Goal: Task Accomplishment & Management: Use online tool/utility

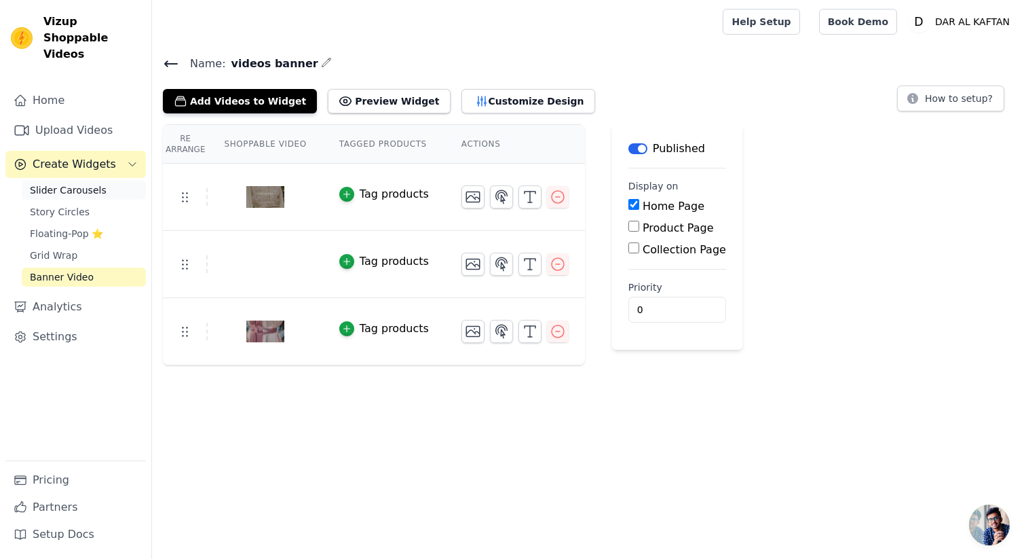
click at [84, 183] on span "Slider Carousels" at bounding box center [68, 190] width 77 height 14
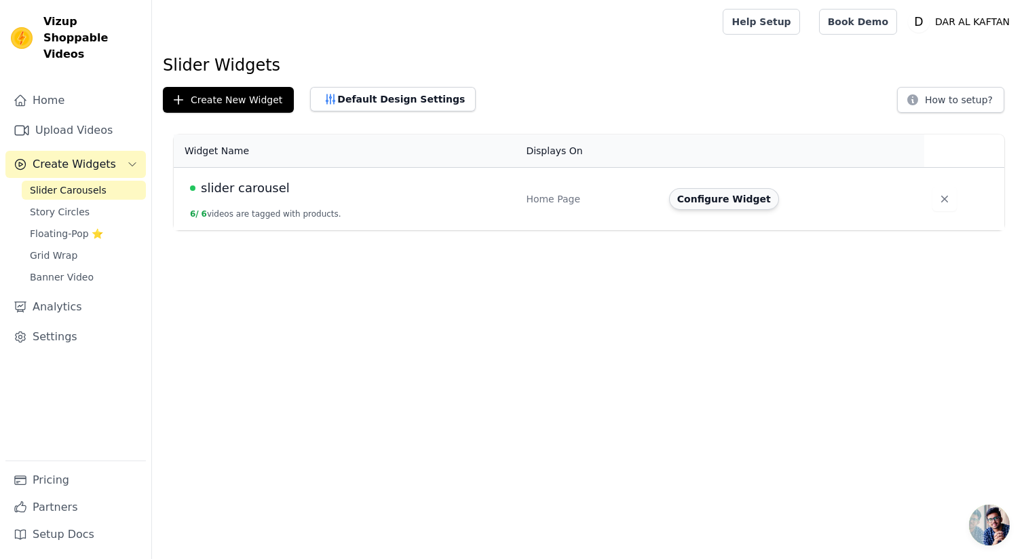
click at [737, 200] on button "Configure Widget" at bounding box center [724, 199] width 110 height 22
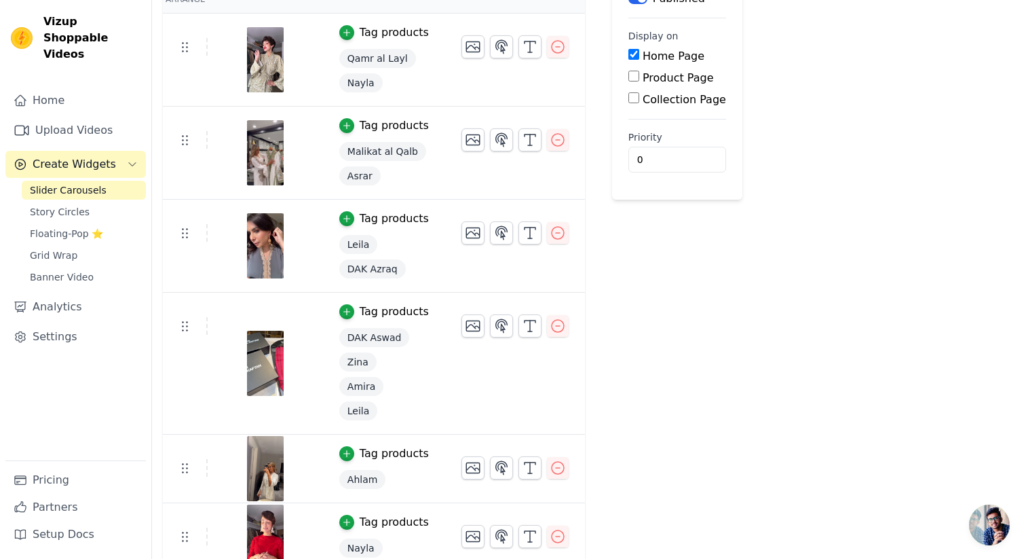
scroll to position [162, 0]
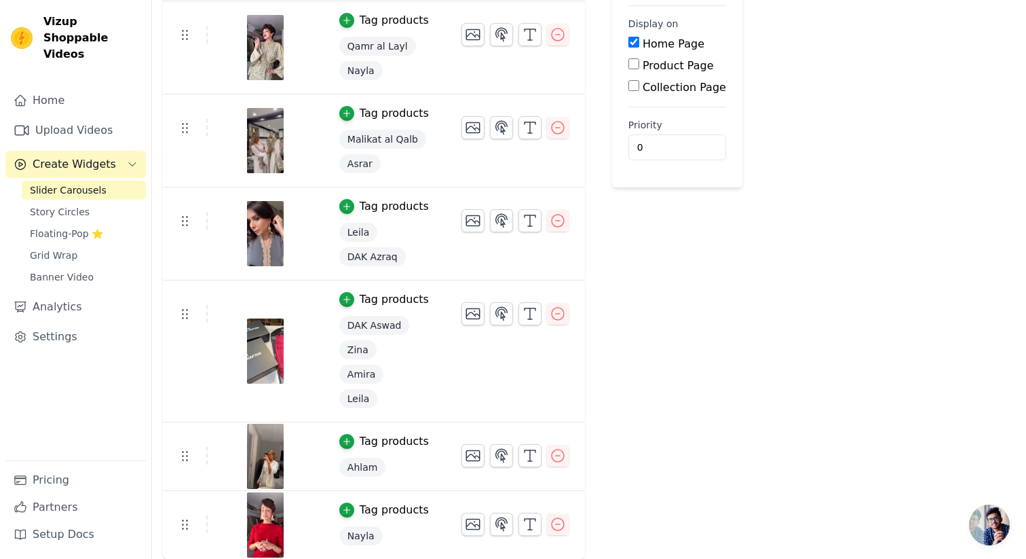
click at [257, 521] on img at bounding box center [265, 524] width 38 height 65
click at [287, 510] on div at bounding box center [264, 524] width 113 height 65
click at [275, 510] on img at bounding box center [265, 524] width 38 height 65
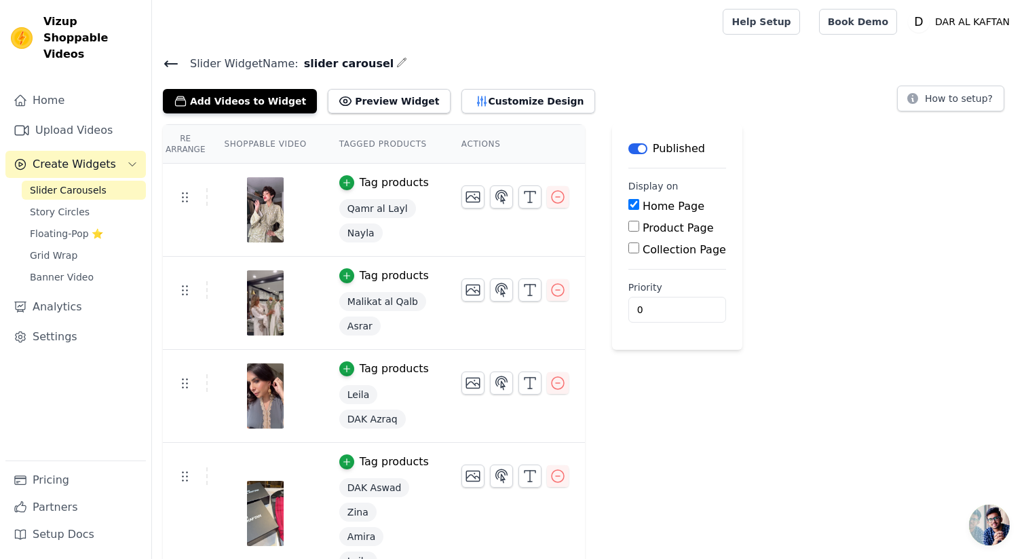
scroll to position [29, 0]
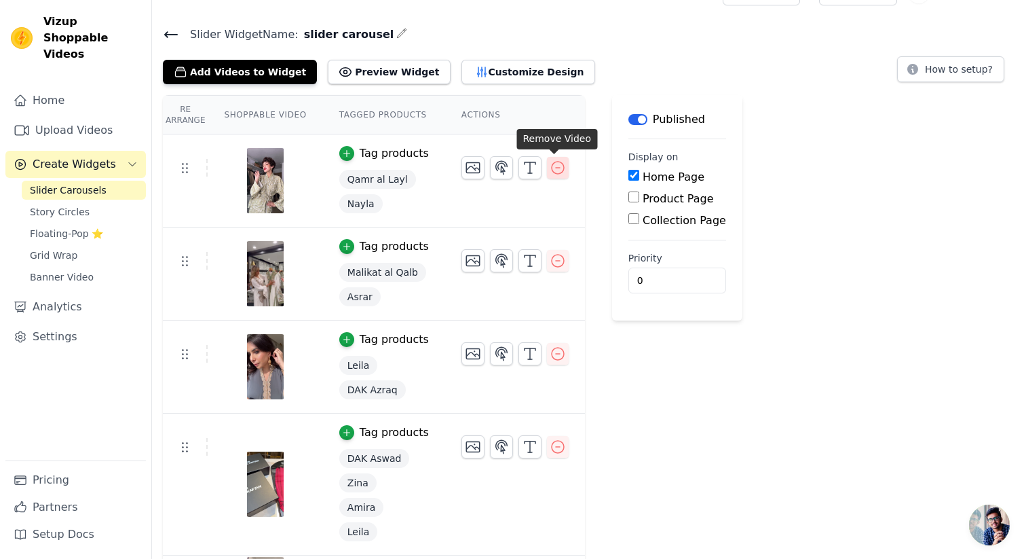
click at [550, 168] on icon "button" at bounding box center [558, 168] width 16 height 16
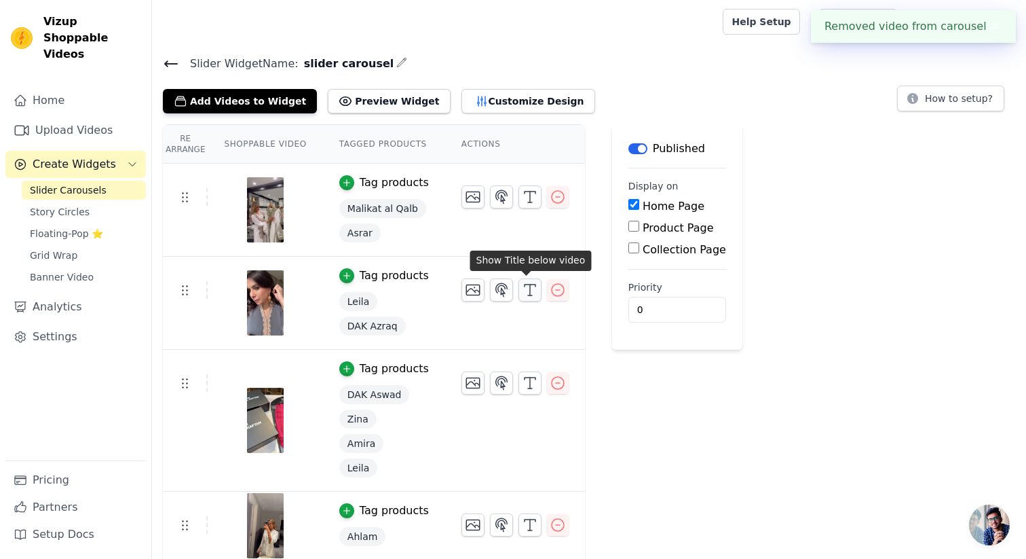
scroll to position [69, 0]
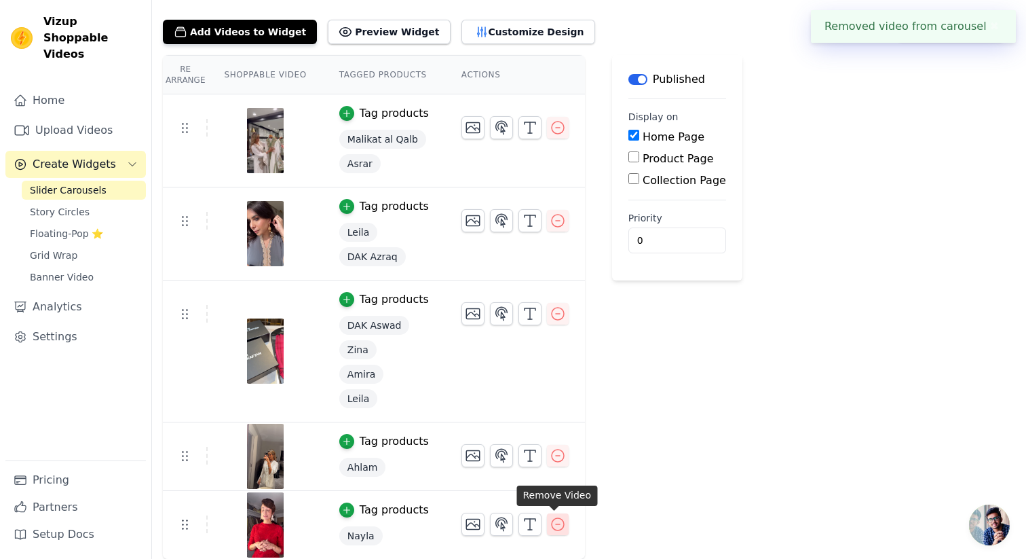
click at [555, 525] on icon "button" at bounding box center [558, 524] width 16 height 16
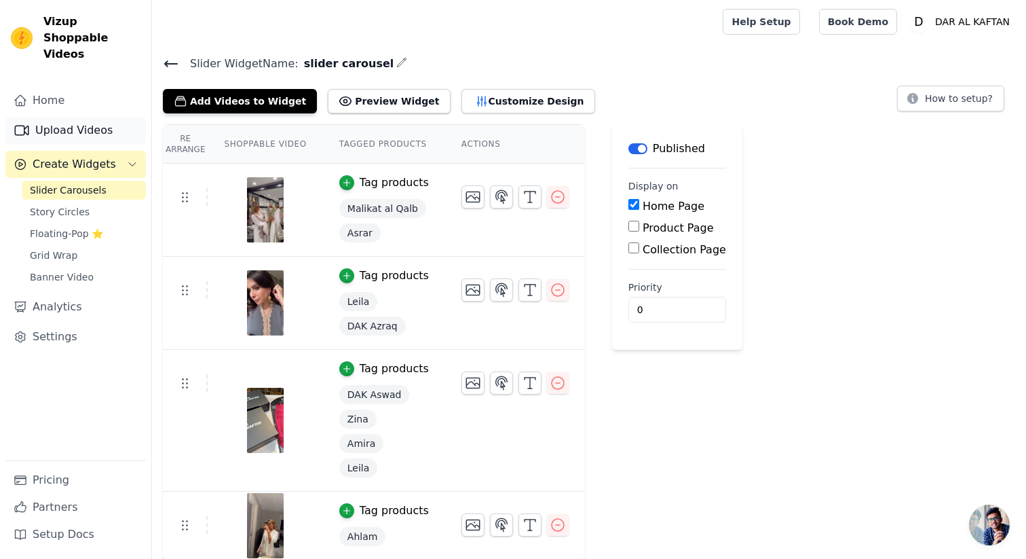
click at [77, 117] on link "Upload Videos" at bounding box center [75, 130] width 141 height 27
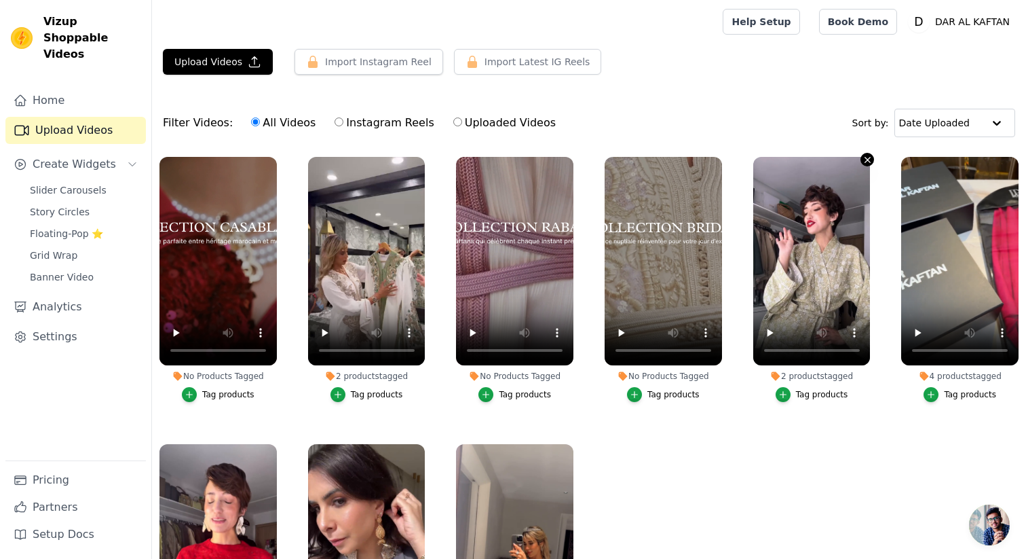
click at [869, 160] on icon "button" at bounding box center [867, 159] width 5 height 5
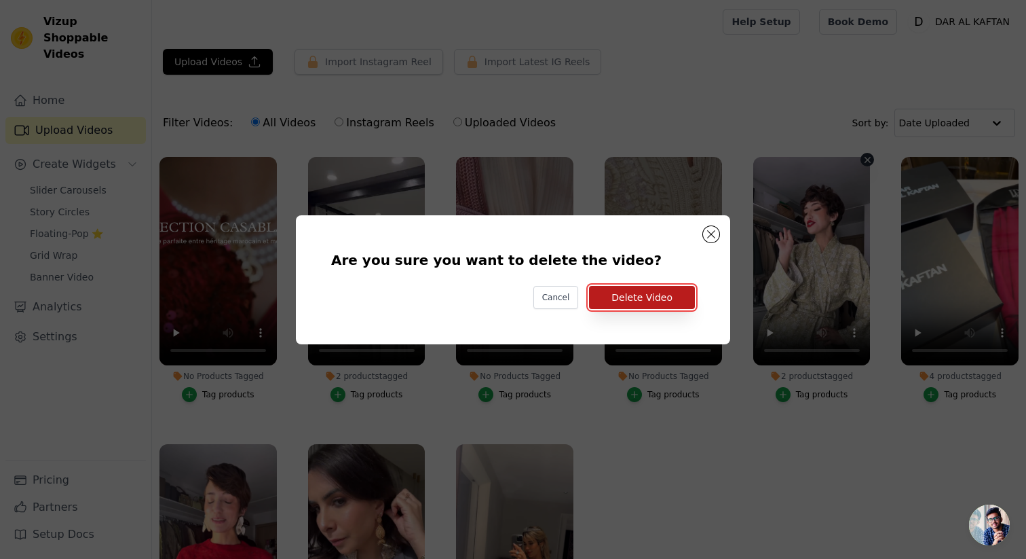
click at [640, 290] on button "Delete Video" at bounding box center [642, 297] width 106 height 23
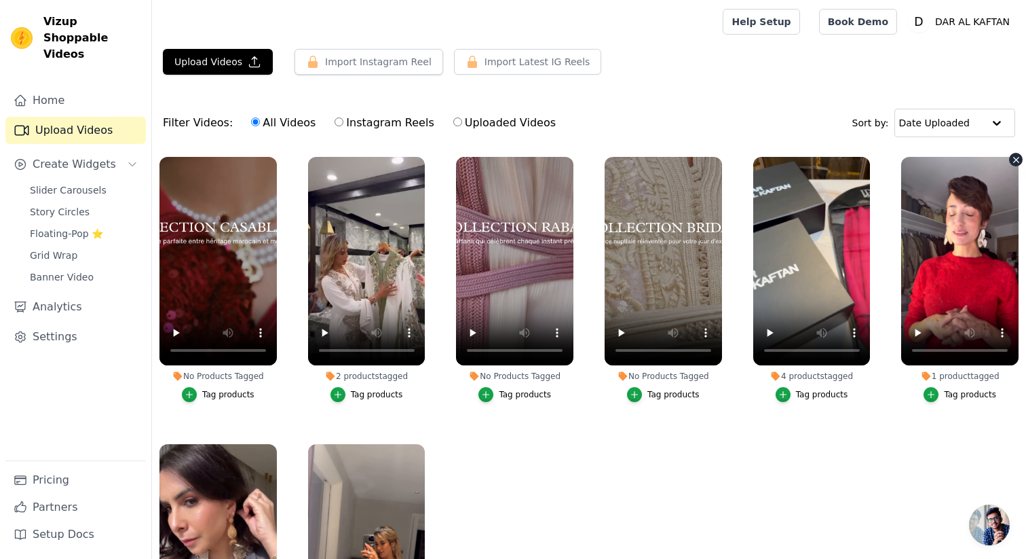
click at [1015, 158] on icon "button" at bounding box center [1015, 159] width 5 height 5
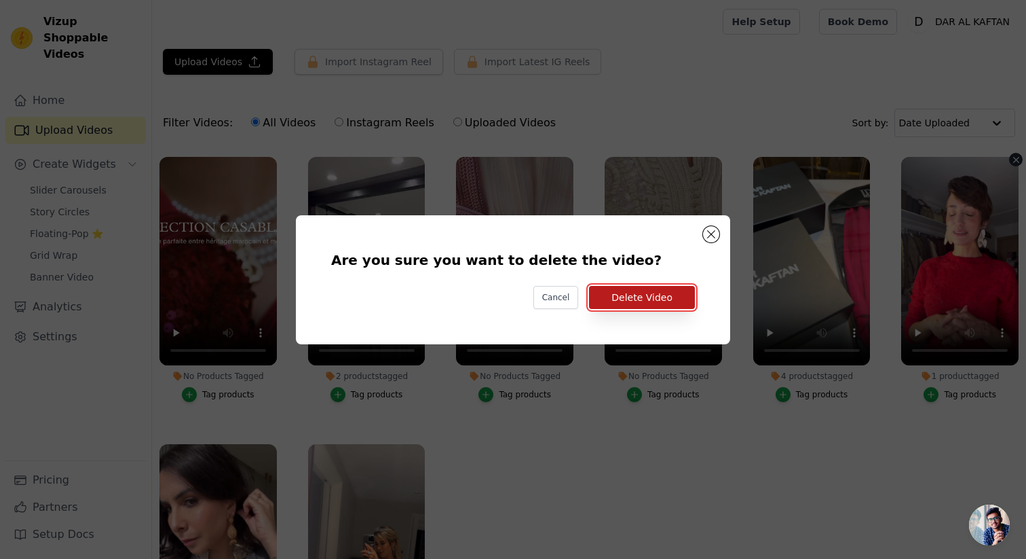
click at [663, 297] on button "Delete Video" at bounding box center [642, 297] width 106 height 23
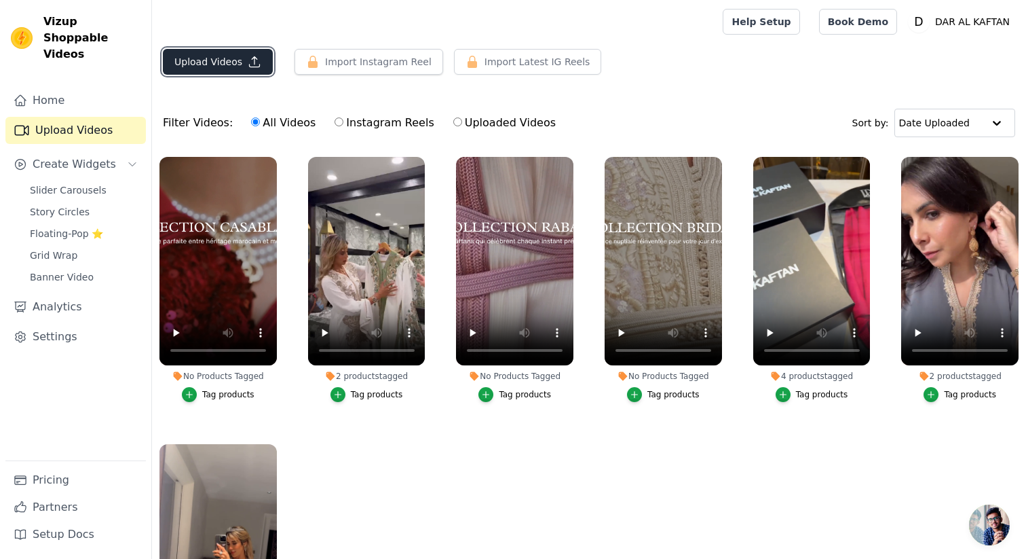
click at [210, 67] on button "Upload Videos" at bounding box center [218, 62] width 110 height 26
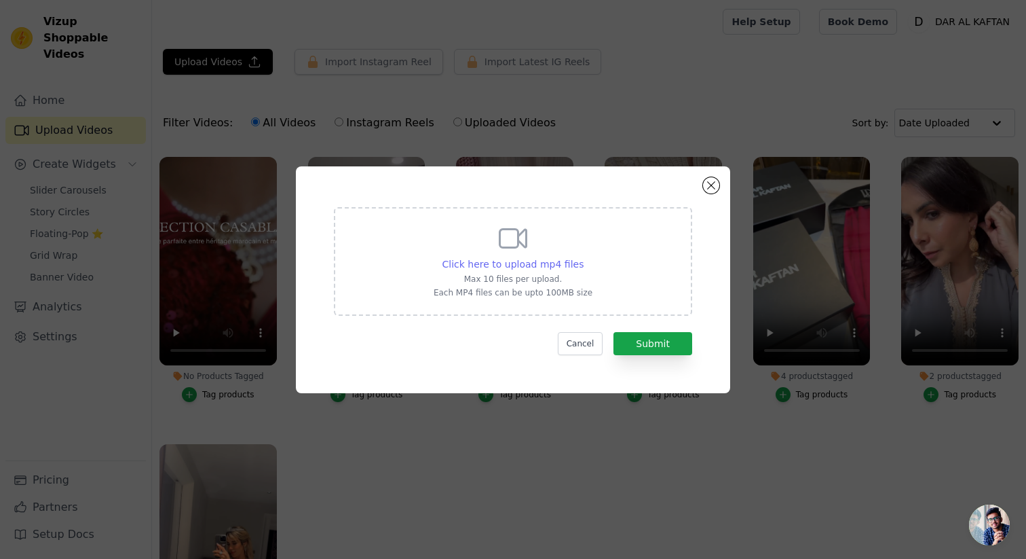
click at [540, 263] on span "Click here to upload mp4 files" at bounding box center [514, 264] width 142 height 11
click at [583, 257] on input "Click here to upload mp4 files Max 10 files per upload. Each MP4 files can be u…" at bounding box center [583, 257] width 1 height 1
type input "C:\fakepath\video mirage cut 2.mp4"
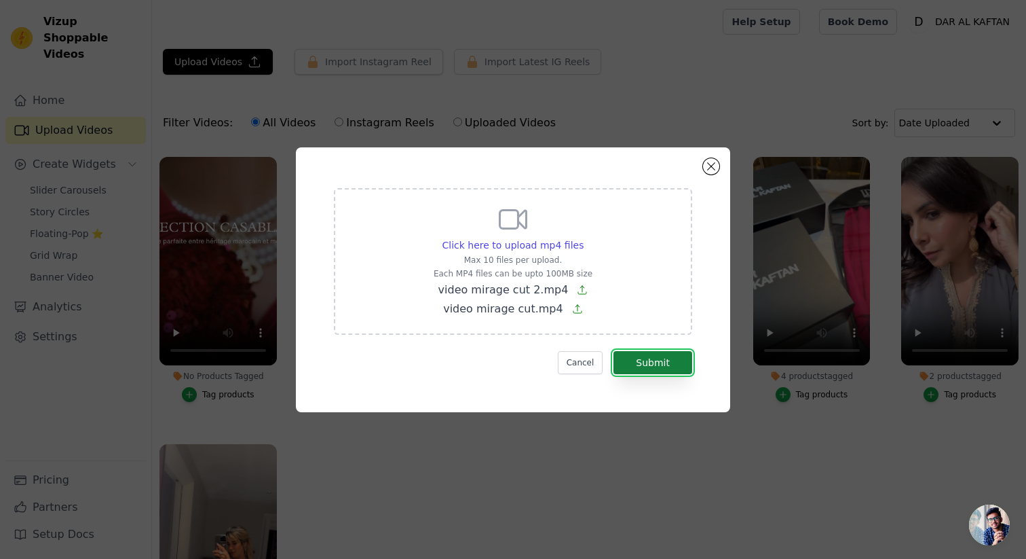
click at [653, 366] on button "Submit" at bounding box center [653, 362] width 79 height 23
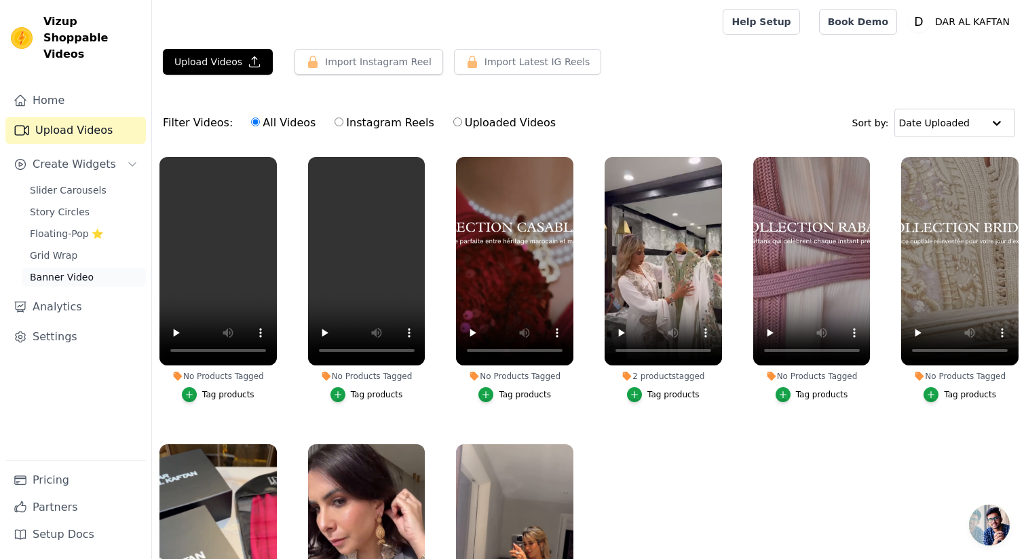
click at [78, 270] on span "Banner Video" at bounding box center [62, 277] width 64 height 14
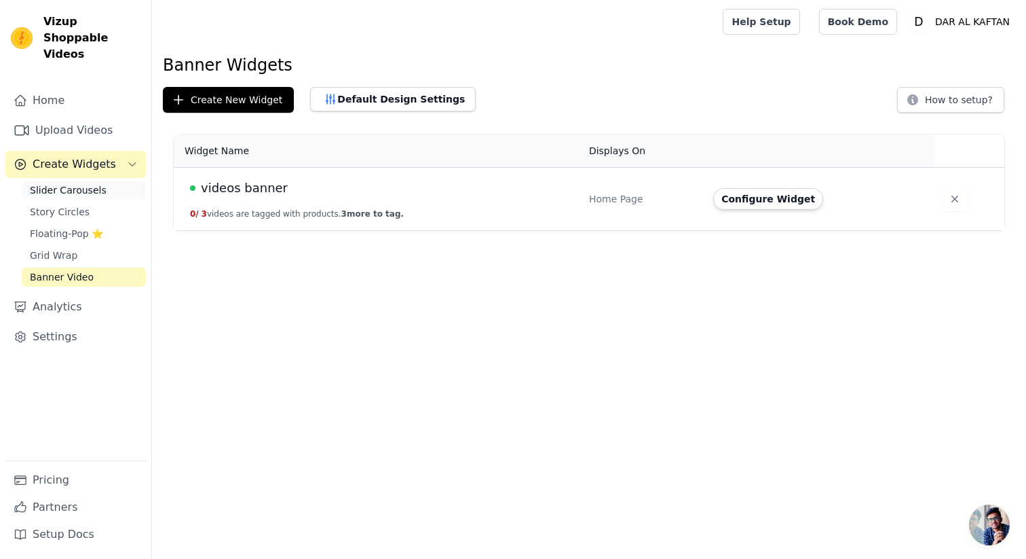
click at [84, 183] on span "Slider Carousels" at bounding box center [68, 190] width 77 height 14
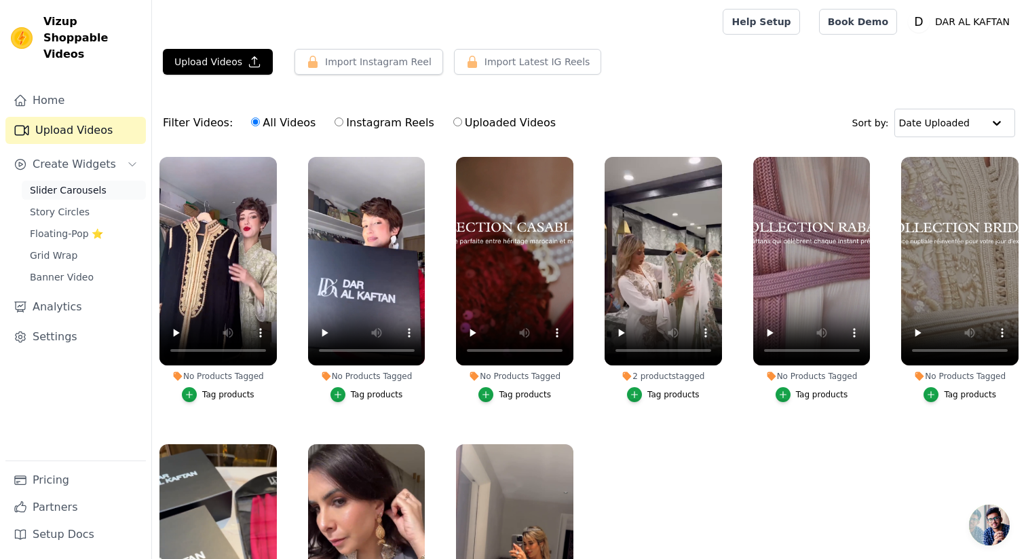
click at [79, 183] on span "Slider Carousels" at bounding box center [68, 190] width 77 height 14
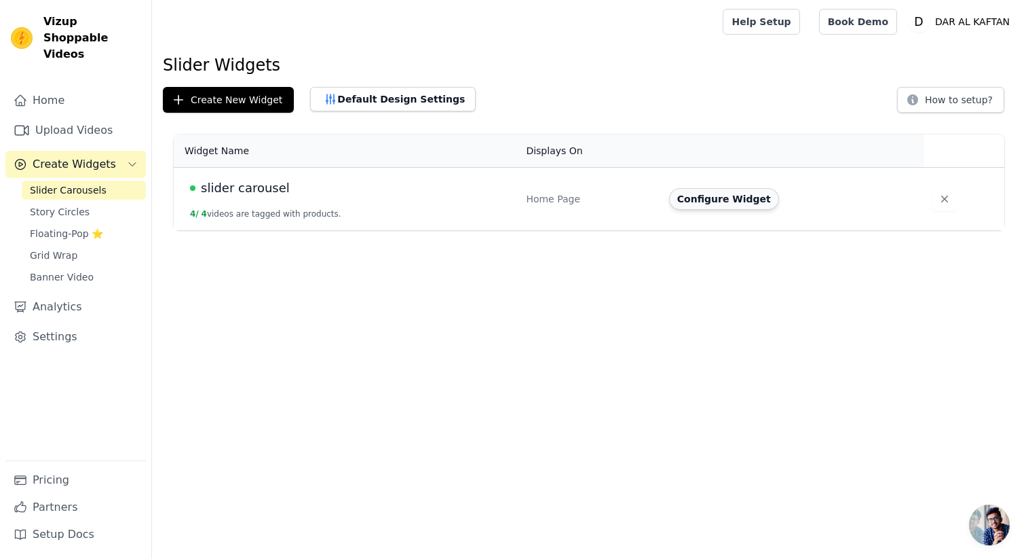
click at [727, 201] on button "Configure Widget" at bounding box center [724, 199] width 110 height 22
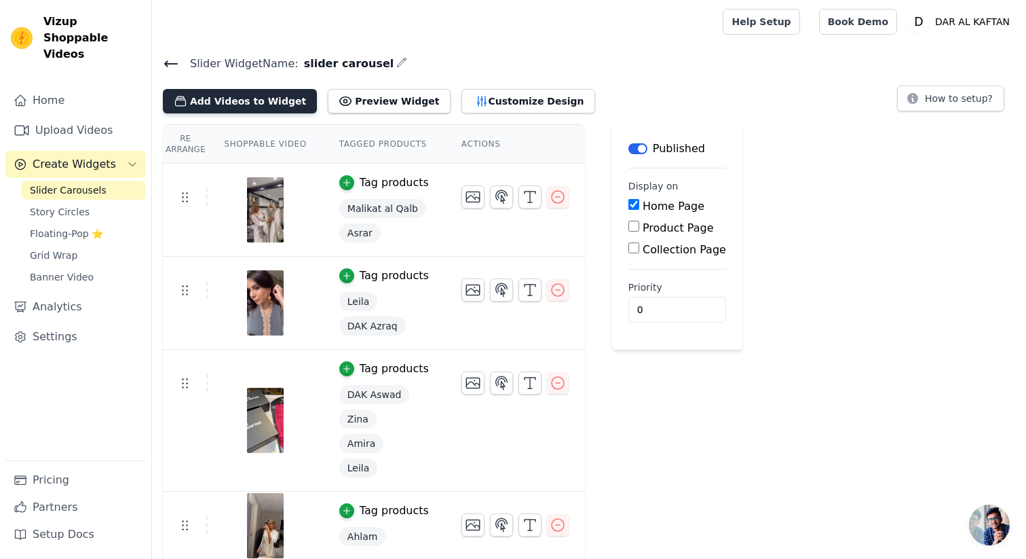
click at [276, 98] on button "Add Videos to Widget" at bounding box center [240, 101] width 154 height 24
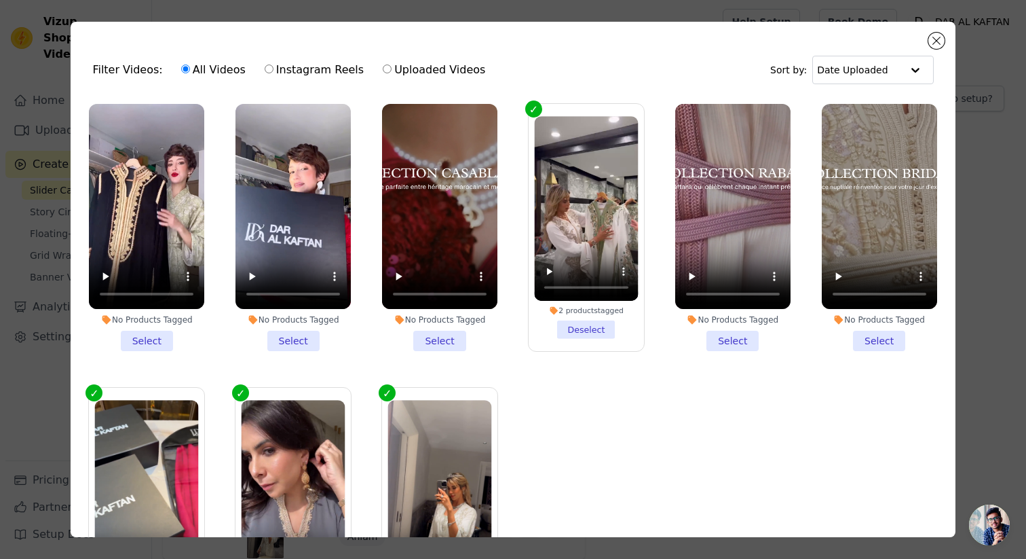
click at [162, 337] on li "No Products Tagged Select" at bounding box center [146, 227] width 115 height 247
click at [0, 0] on input "No Products Tagged Select" at bounding box center [0, 0] width 0 height 0
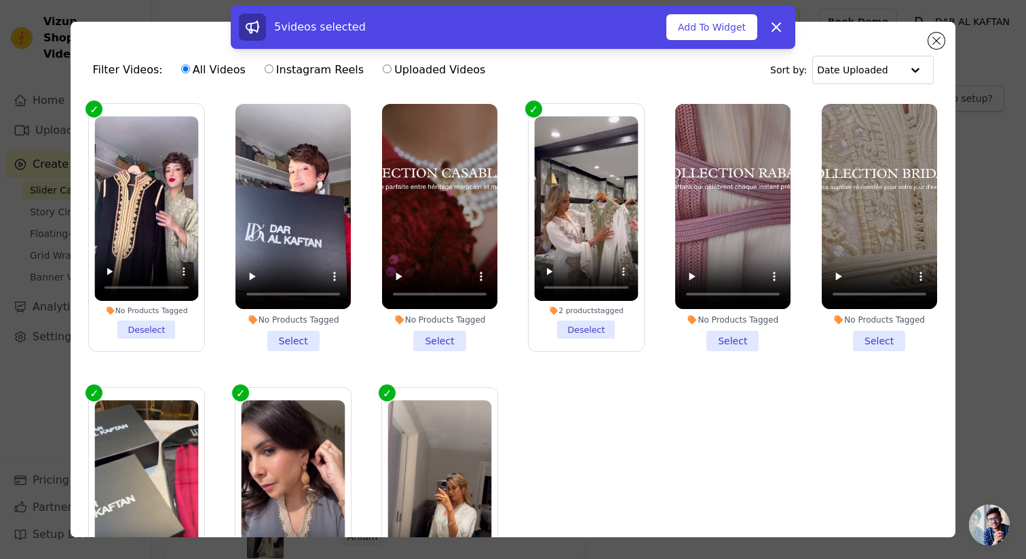
click at [302, 341] on li "No Products Tagged Select" at bounding box center [293, 227] width 115 height 247
click at [0, 0] on input "No Products Tagged Select" at bounding box center [0, 0] width 0 height 0
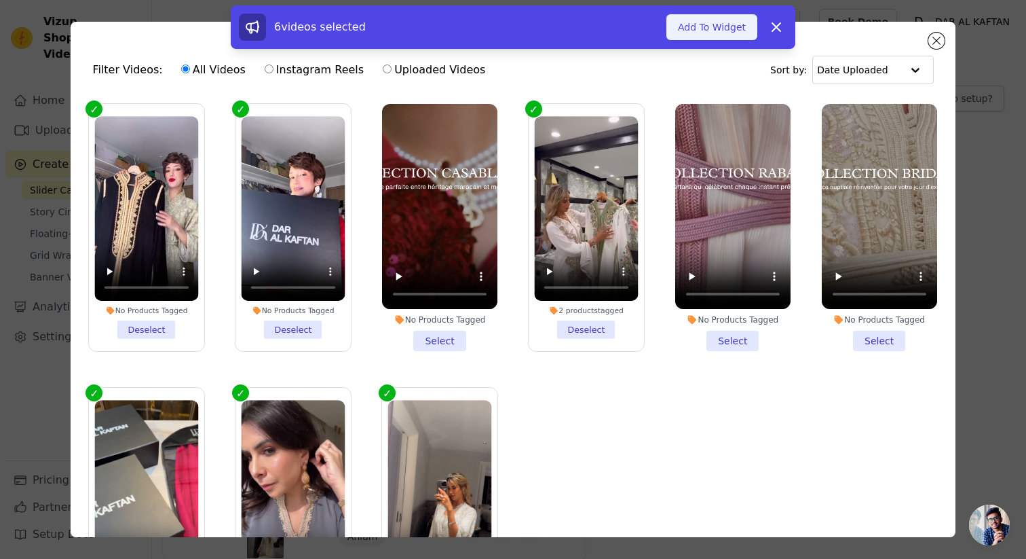
click at [716, 28] on button "Add To Widget" at bounding box center [712, 27] width 91 height 26
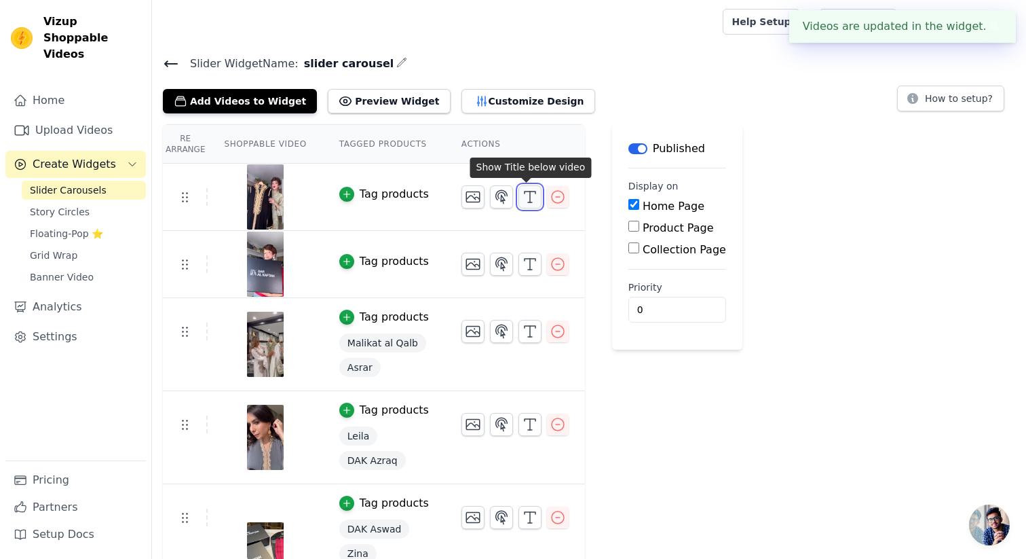
click at [528, 195] on icon "button" at bounding box center [530, 197] width 16 height 16
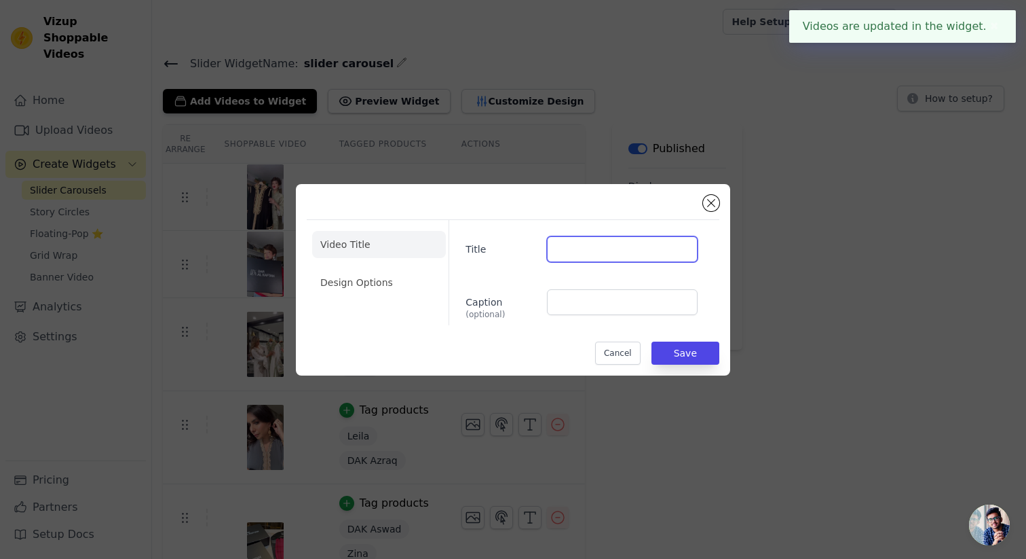
click at [597, 244] on input "Title" at bounding box center [622, 249] width 151 height 26
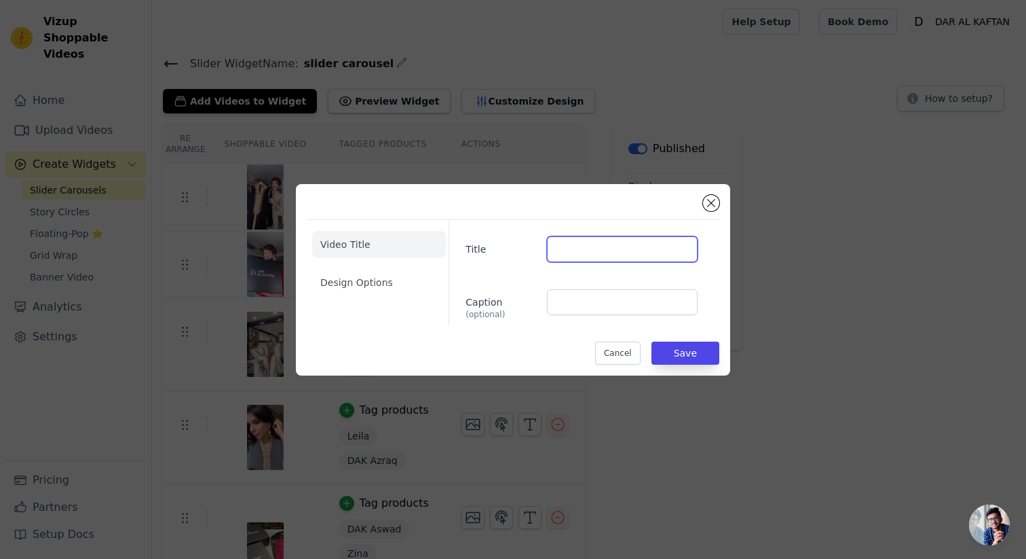
type input "@moroccan.mirage"
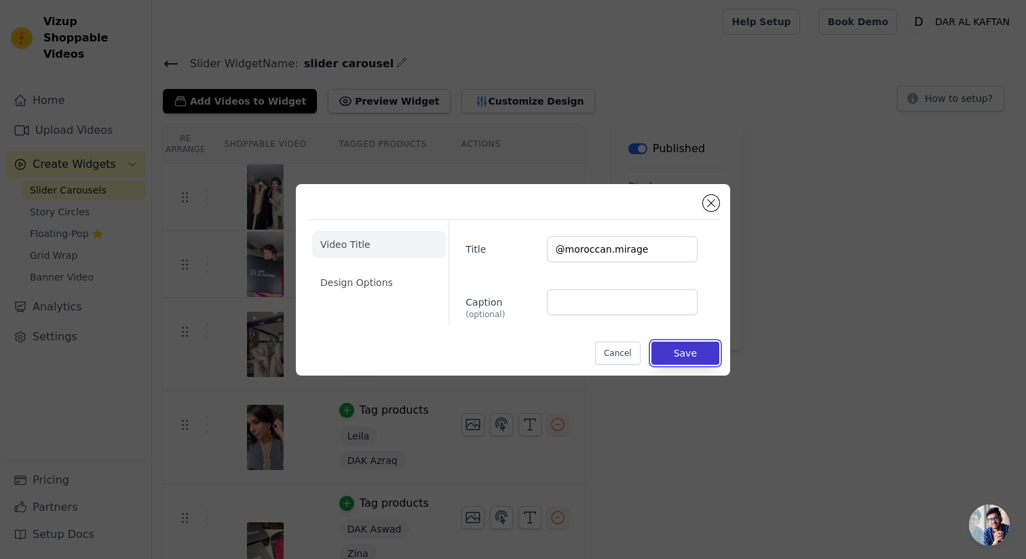
click at [672, 356] on button "Save" at bounding box center [686, 352] width 68 height 23
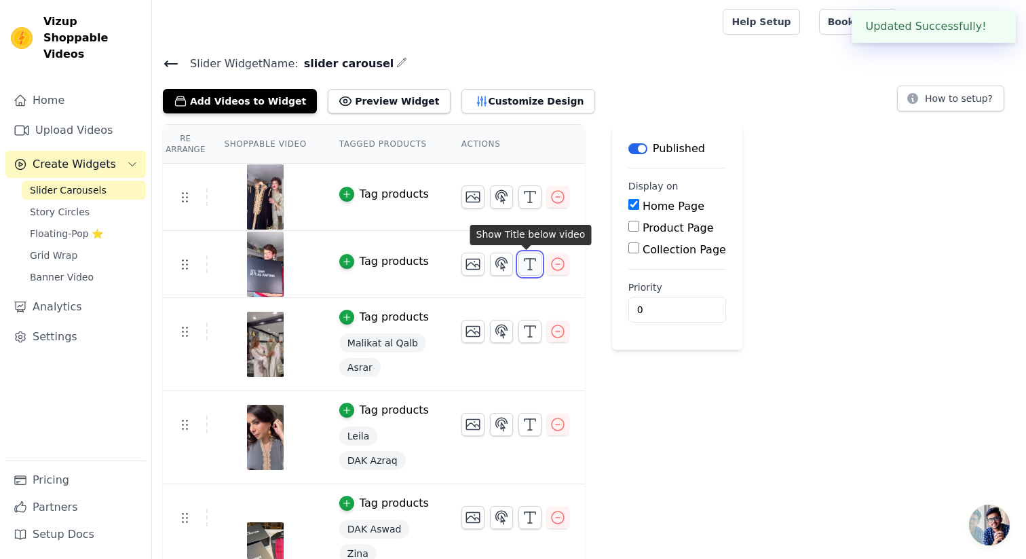
click at [530, 261] on line "button" at bounding box center [530, 264] width 0 height 11
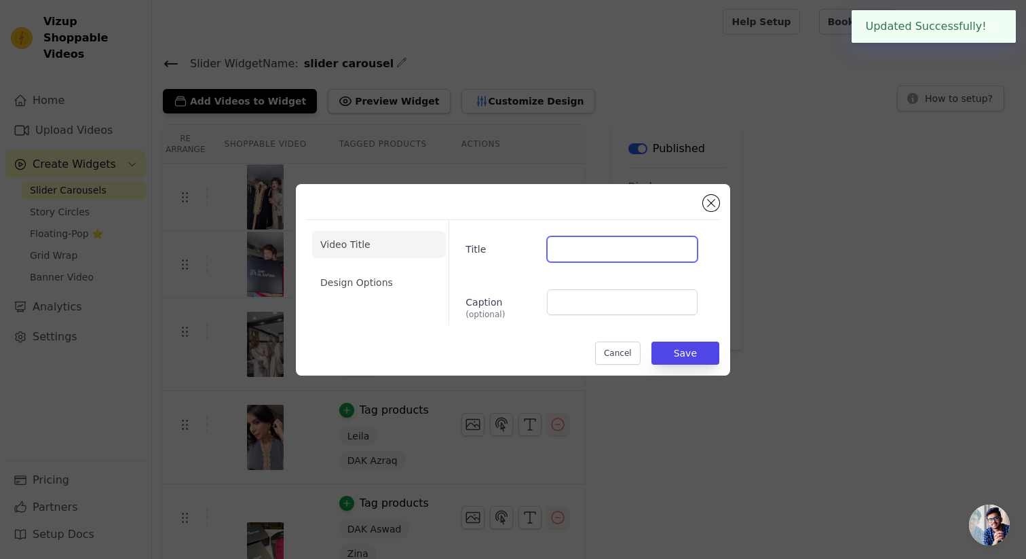
click at [607, 251] on input "Title" at bounding box center [622, 249] width 151 height 26
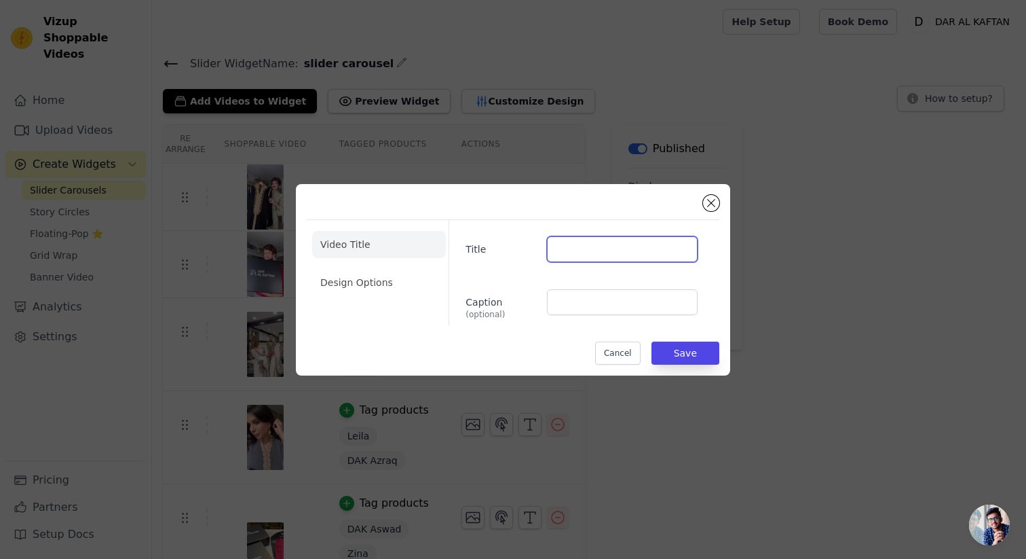
type input "@moroccan.mirage"
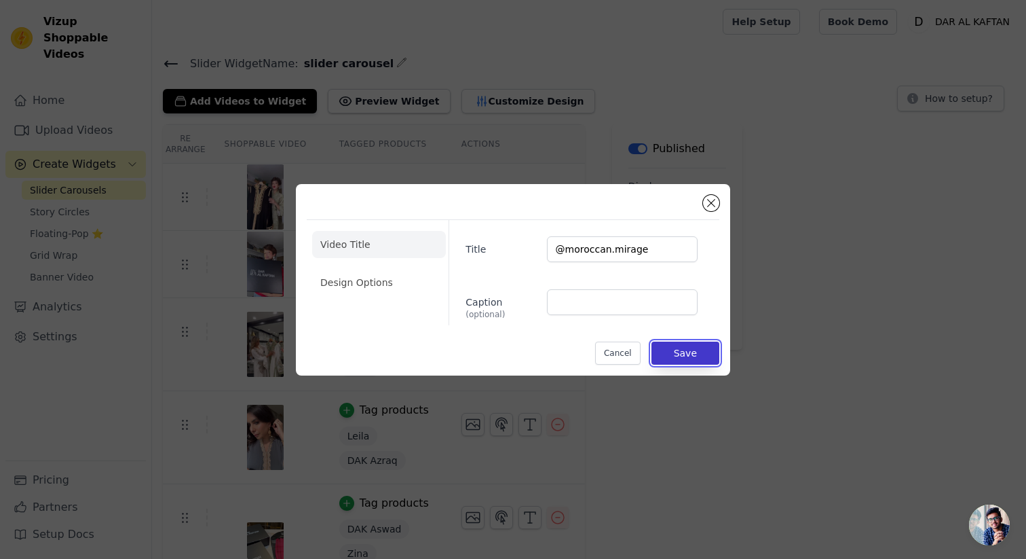
click at [687, 356] on button "Save" at bounding box center [686, 352] width 68 height 23
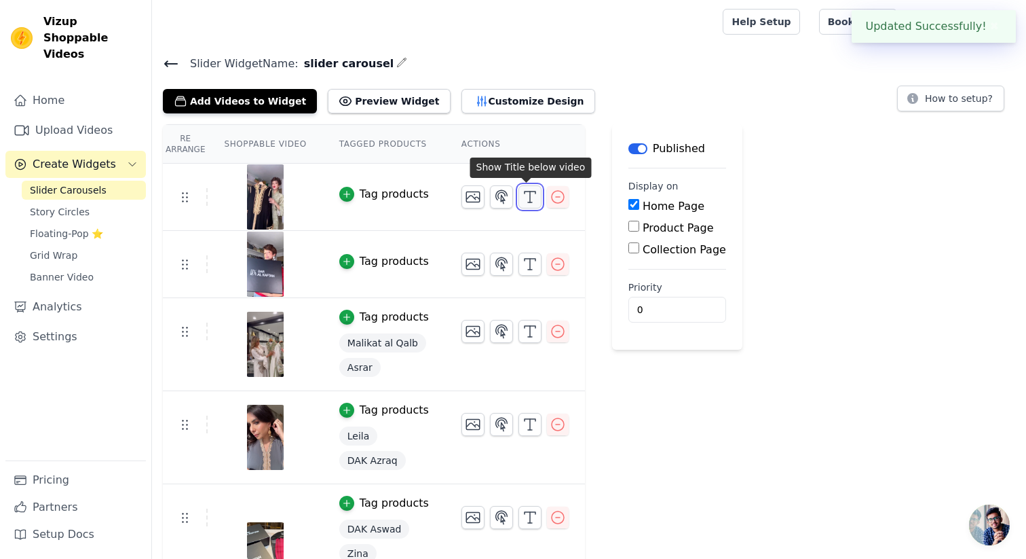
click at [522, 202] on icon "button" at bounding box center [530, 197] width 16 height 16
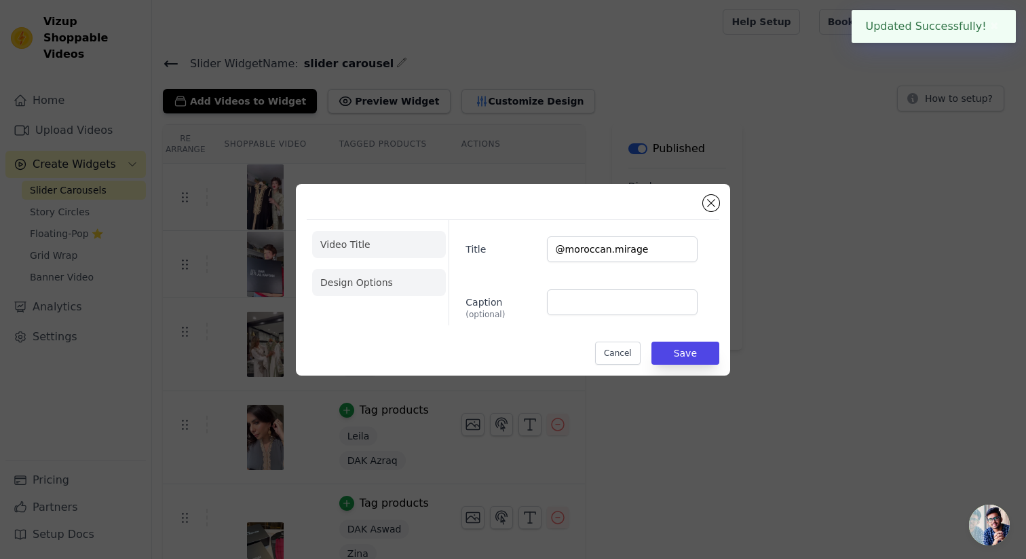
click at [377, 276] on li "Design Options" at bounding box center [379, 282] width 134 height 27
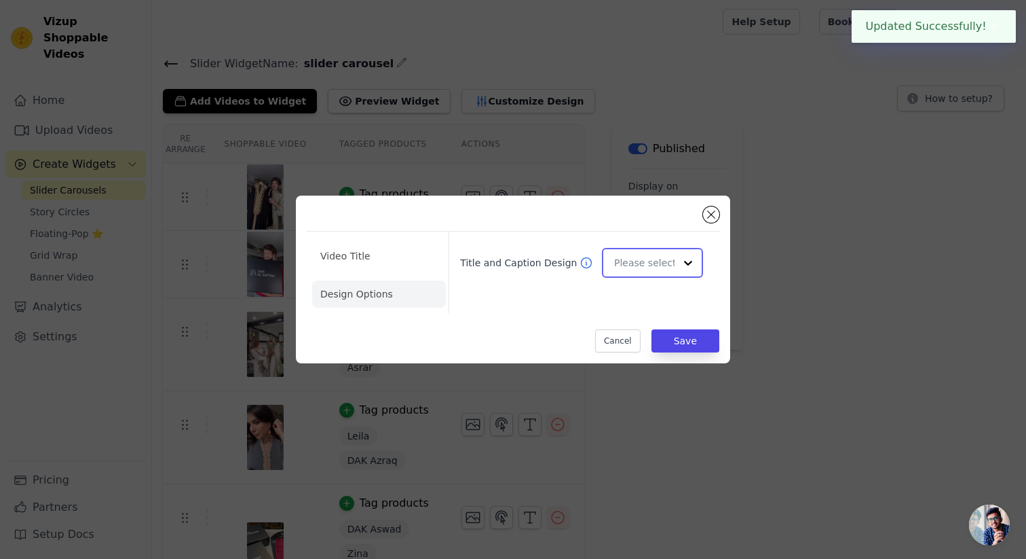
click at [661, 265] on input "Title and Caption Design" at bounding box center [644, 262] width 60 height 27
click at [662, 315] on div "Overlay" at bounding box center [652, 324] width 101 height 29
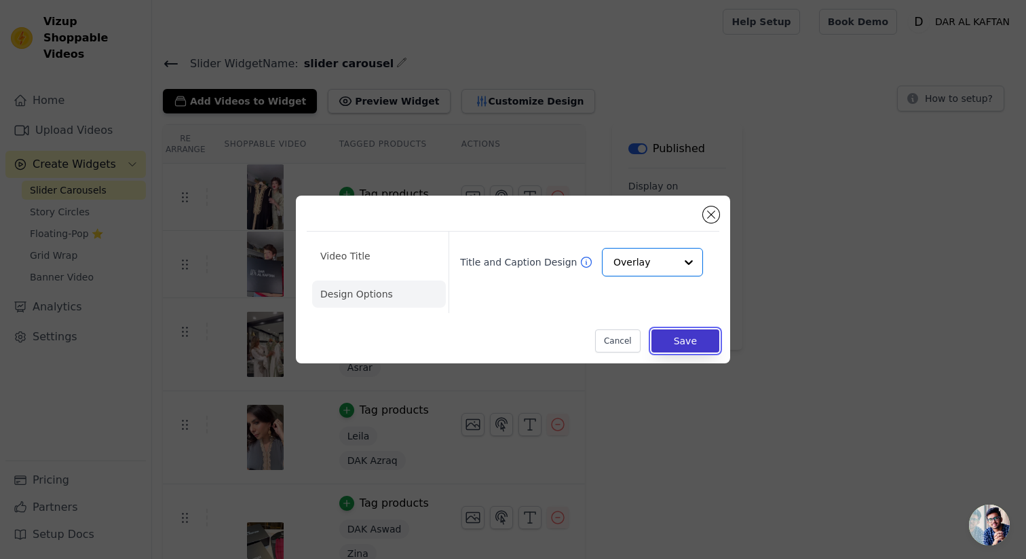
click at [687, 352] on button "Save" at bounding box center [686, 340] width 68 height 23
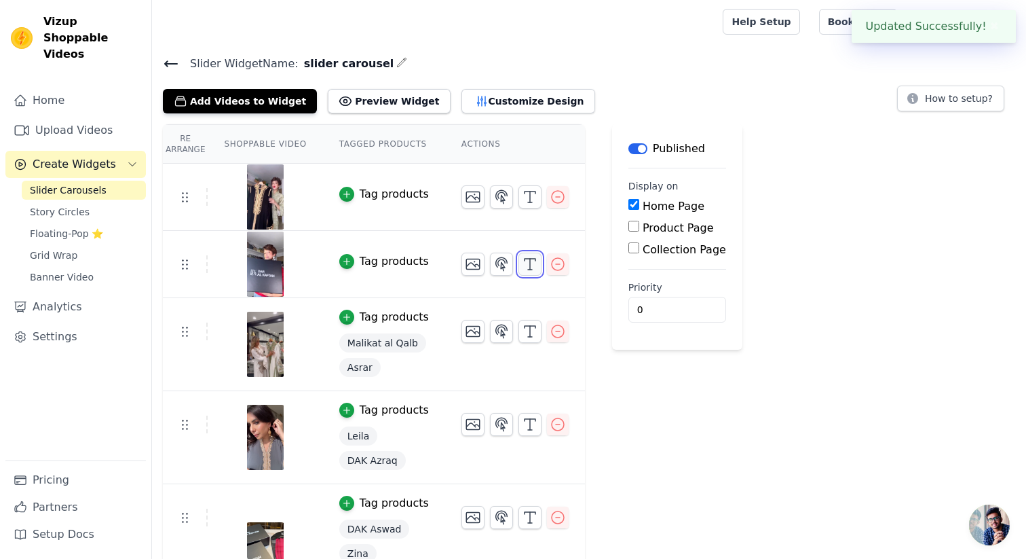
click at [530, 266] on icon "button" at bounding box center [530, 264] width 16 height 16
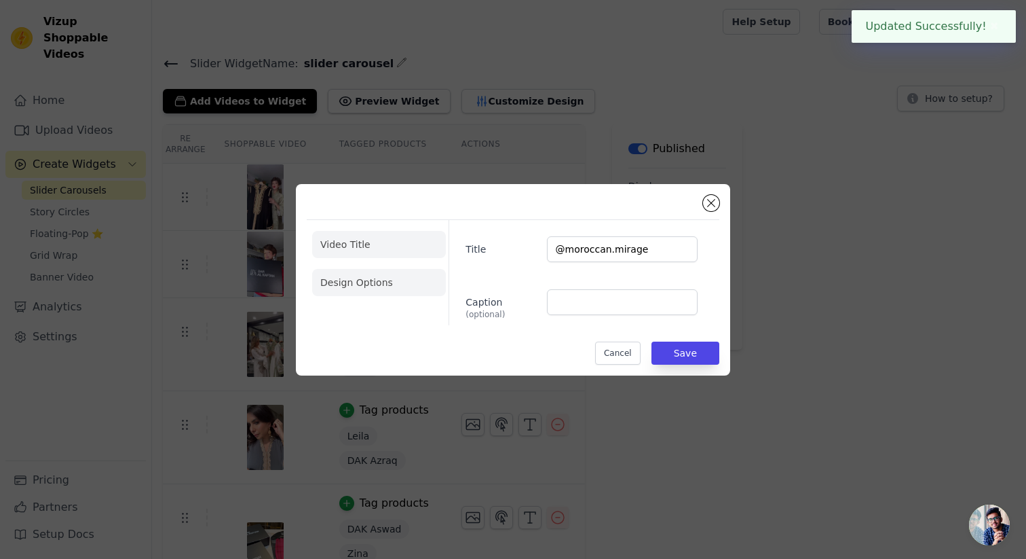
click at [395, 276] on li "Design Options" at bounding box center [379, 282] width 134 height 27
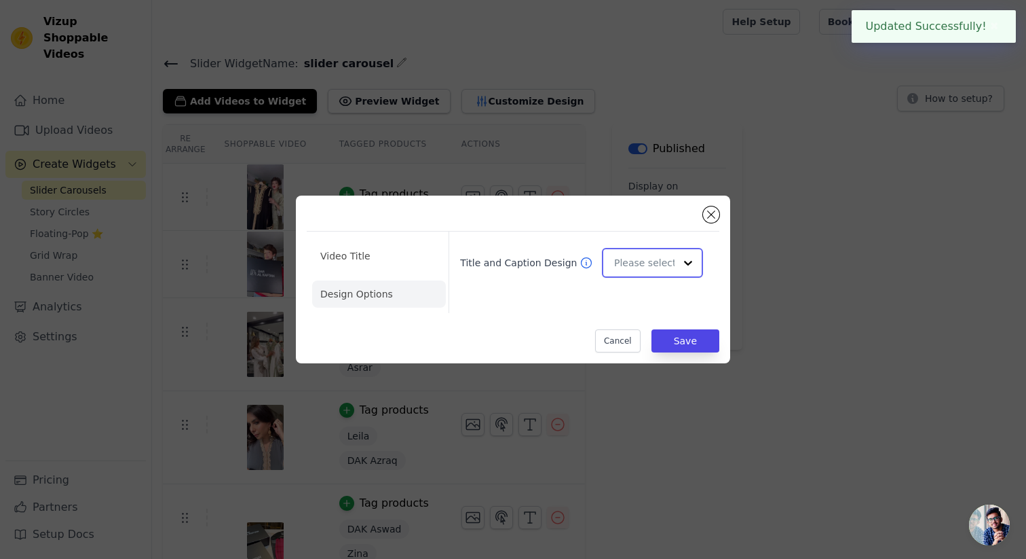
click at [624, 270] on input "Title and Caption Design" at bounding box center [644, 262] width 60 height 27
click at [679, 328] on div "Overlay" at bounding box center [652, 324] width 101 height 29
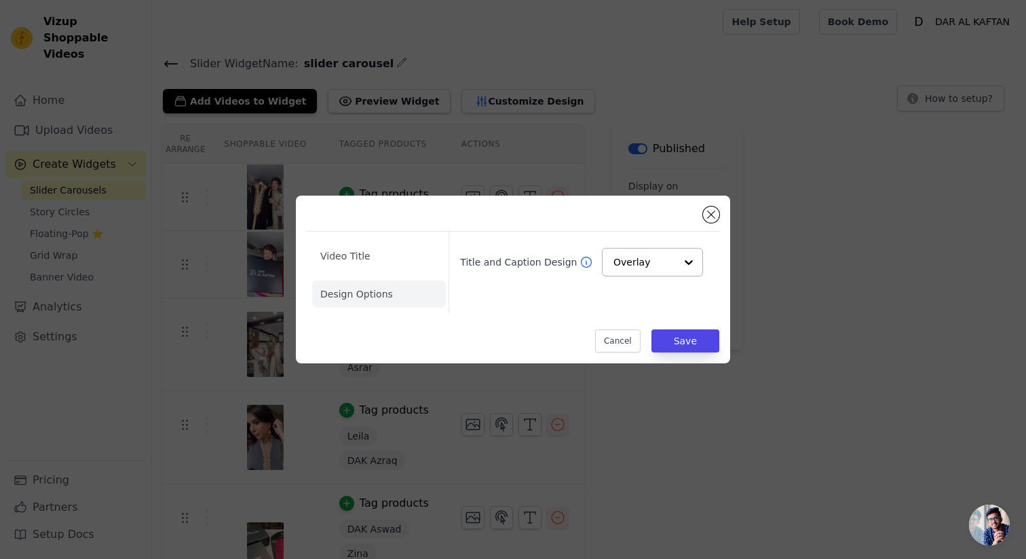
click at [674, 353] on div "Video Title Design Options Title and Caption Design Overlay Cancel Save" at bounding box center [513, 279] width 434 height 168
click at [683, 336] on button "Save" at bounding box center [686, 340] width 68 height 23
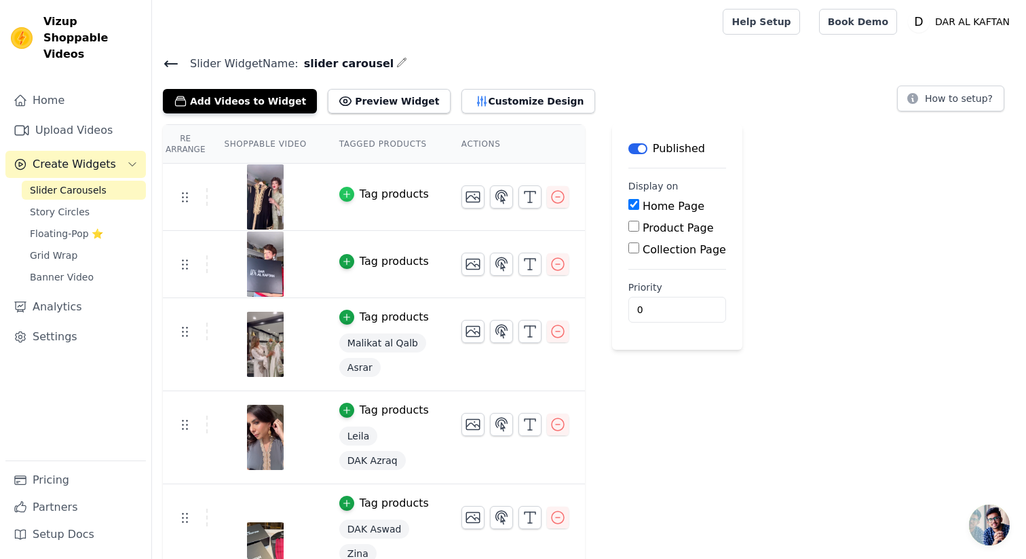
click at [343, 193] on icon "button" at bounding box center [347, 194] width 10 height 10
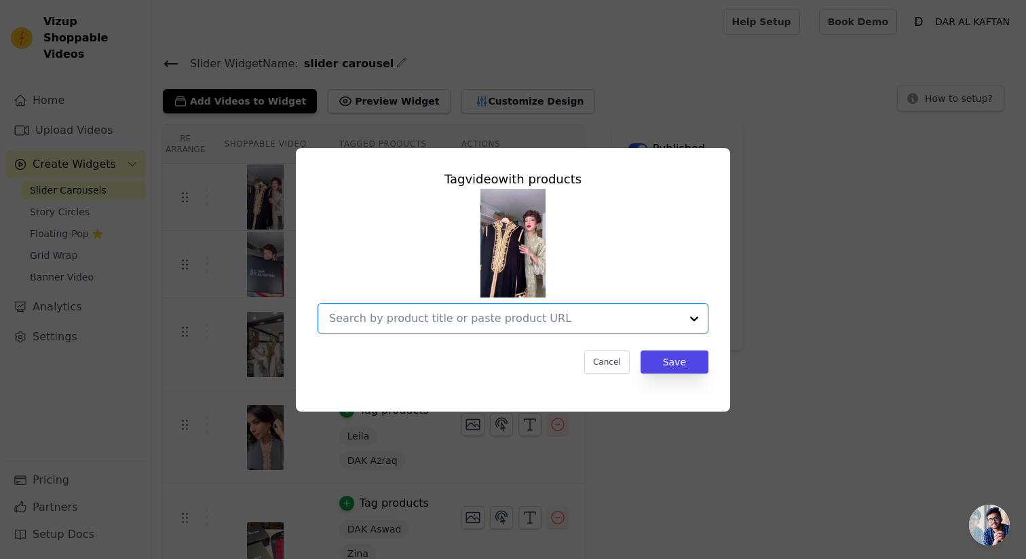
click at [372, 318] on input "text" at bounding box center [505, 318] width 352 height 16
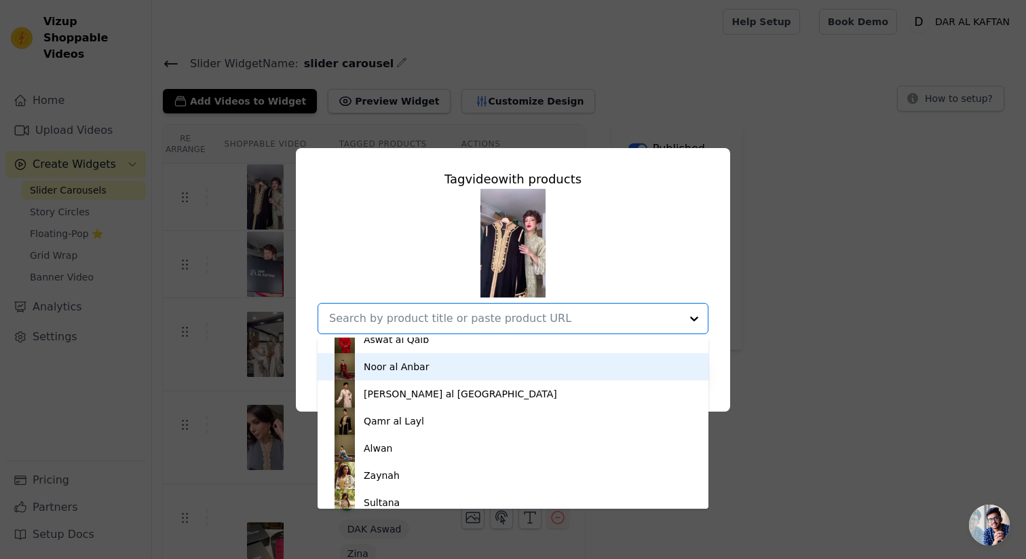
scroll to position [855, 0]
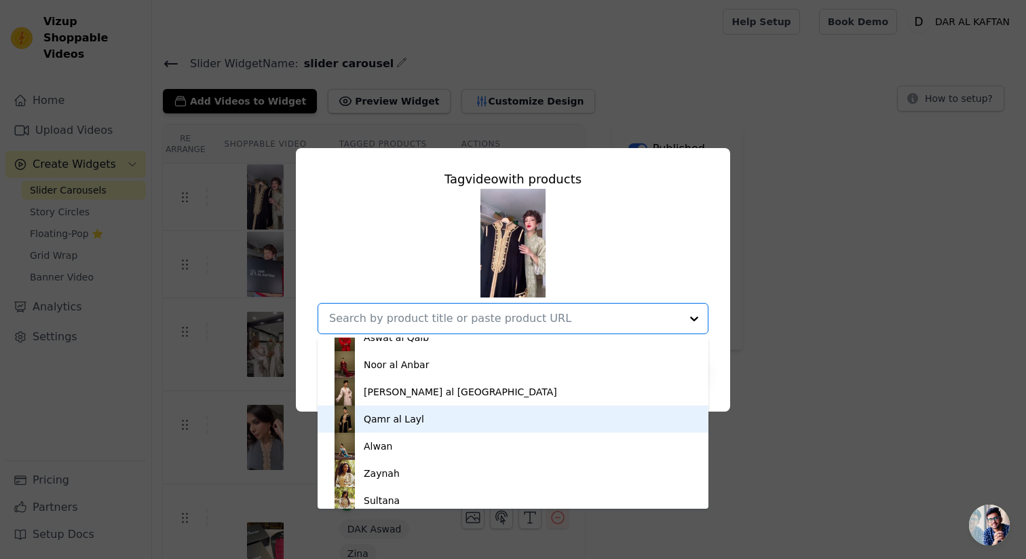
click at [405, 417] on div "Qamr al Layl" at bounding box center [394, 419] width 60 height 14
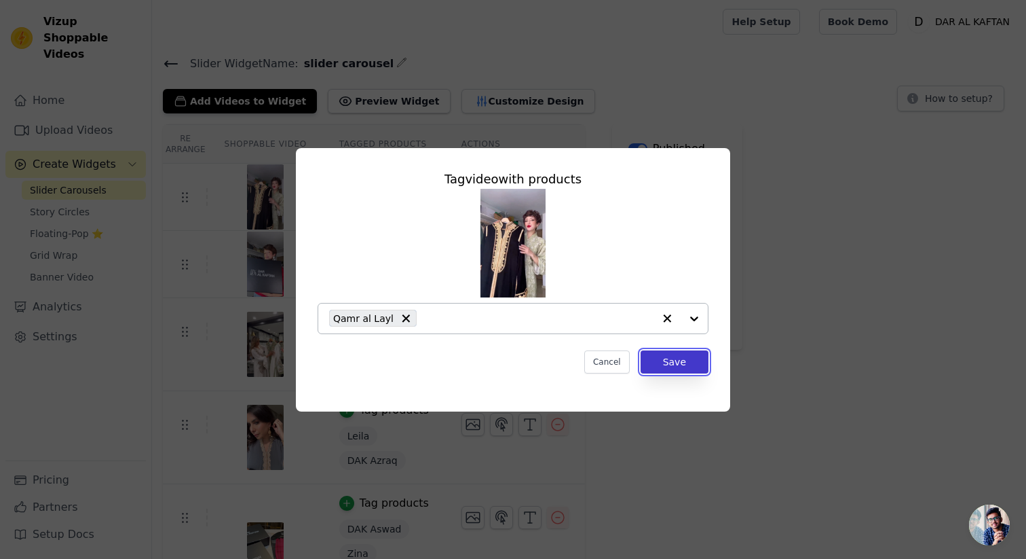
click at [658, 362] on button "Save" at bounding box center [675, 361] width 68 height 23
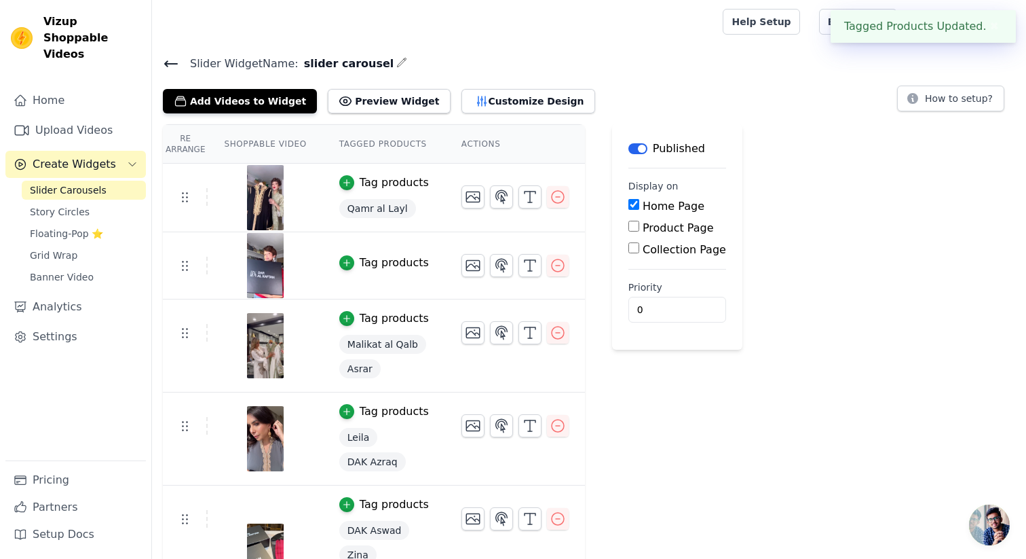
click at [373, 257] on div "Tag products" at bounding box center [394, 263] width 69 height 16
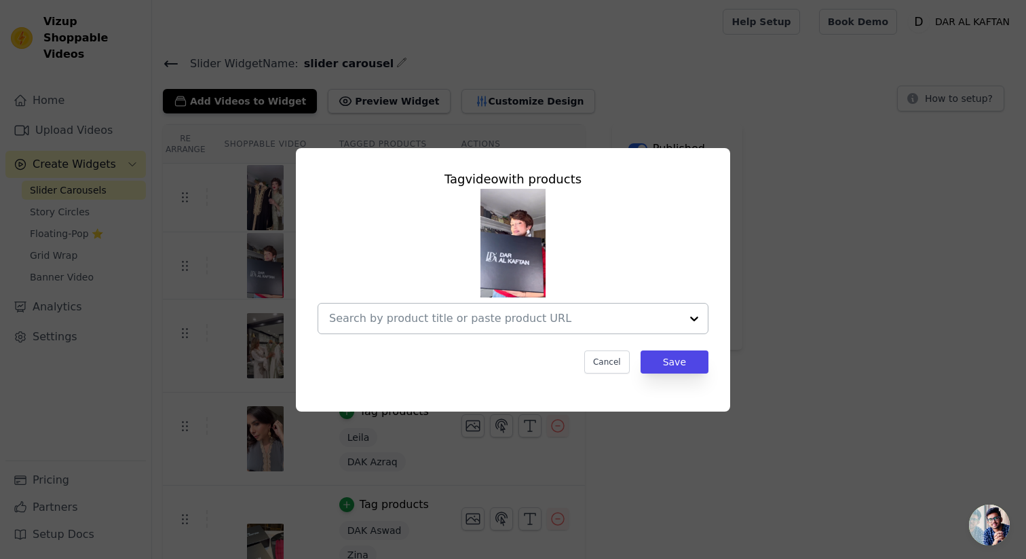
click at [540, 312] on input "text" at bounding box center [505, 318] width 352 height 16
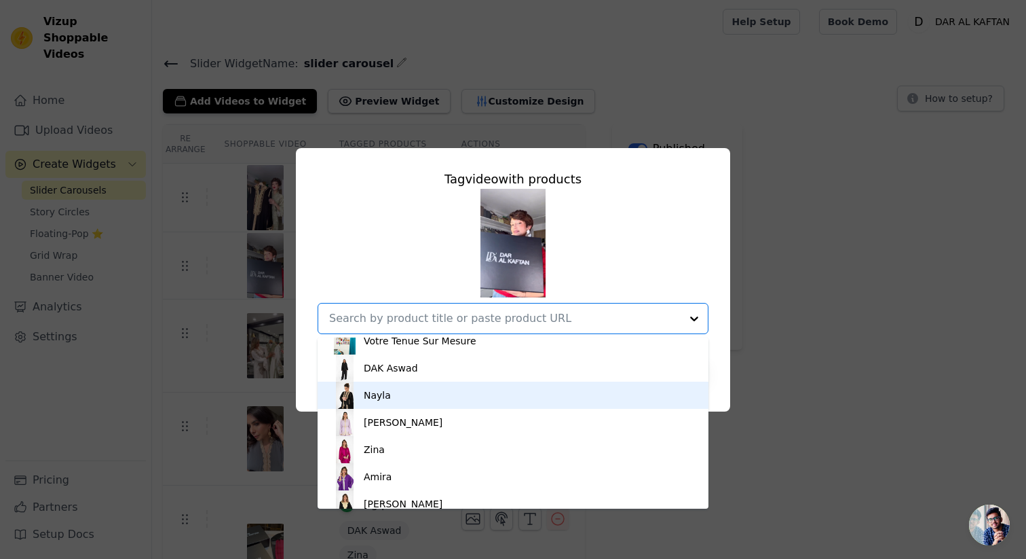
scroll to position [242, 0]
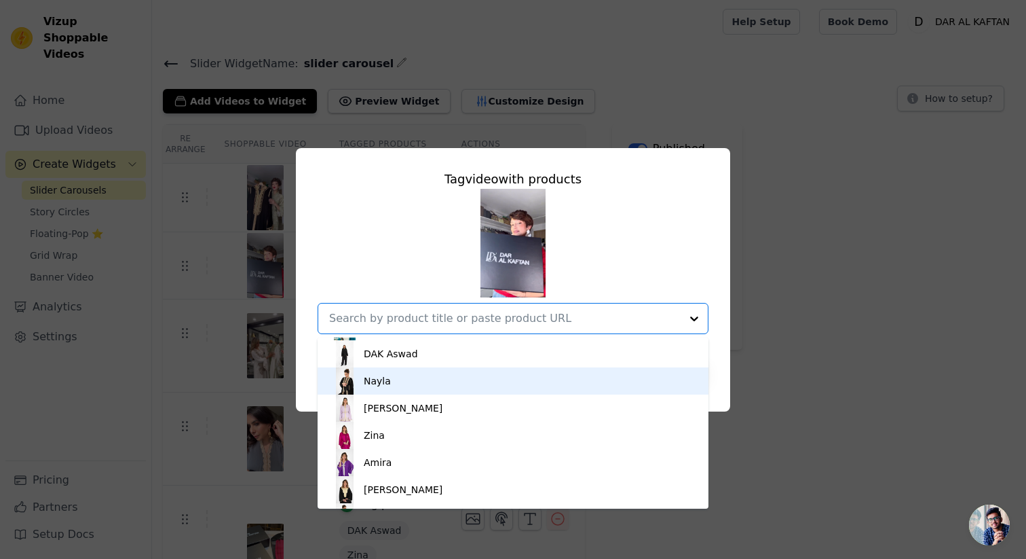
click at [501, 394] on div "[PERSON_NAME]" at bounding box center [513, 407] width 364 height 27
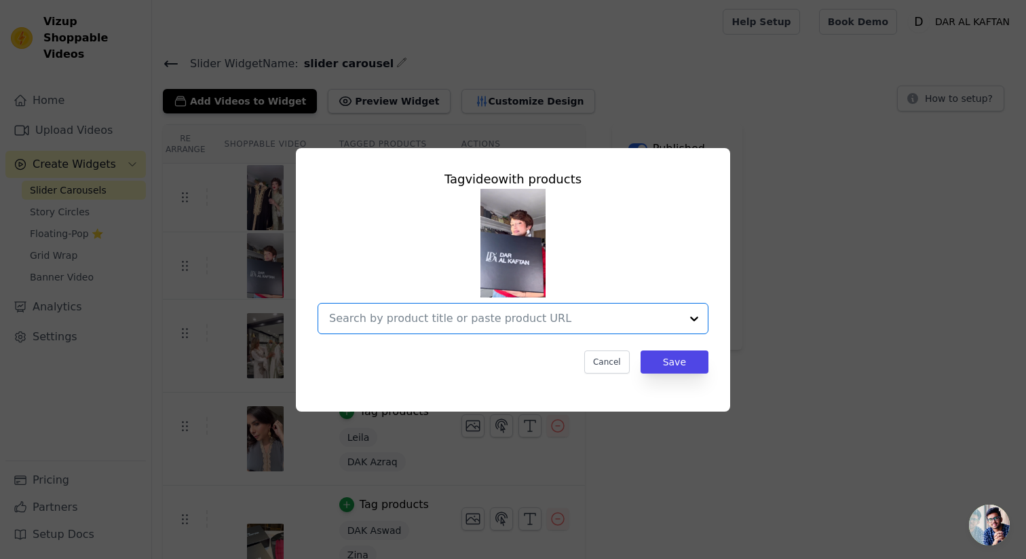
click at [367, 320] on input "text" at bounding box center [505, 318] width 352 height 16
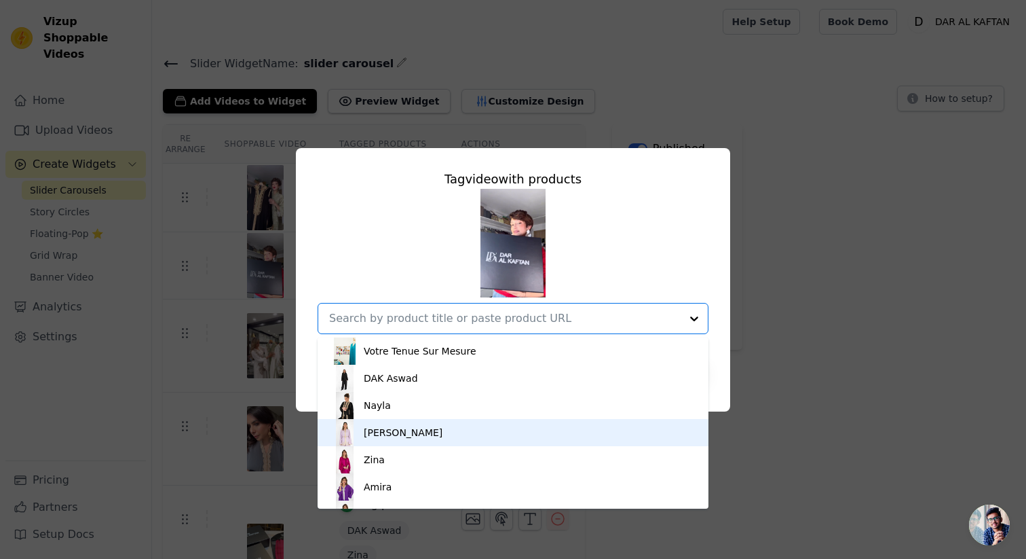
scroll to position [219, 0]
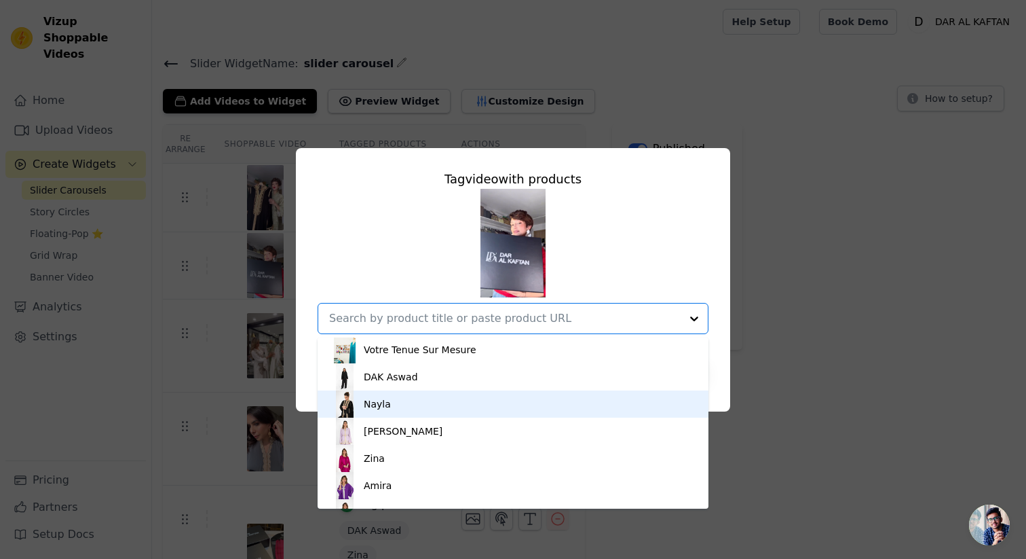
click at [387, 406] on div "Nayla" at bounding box center [377, 404] width 27 height 14
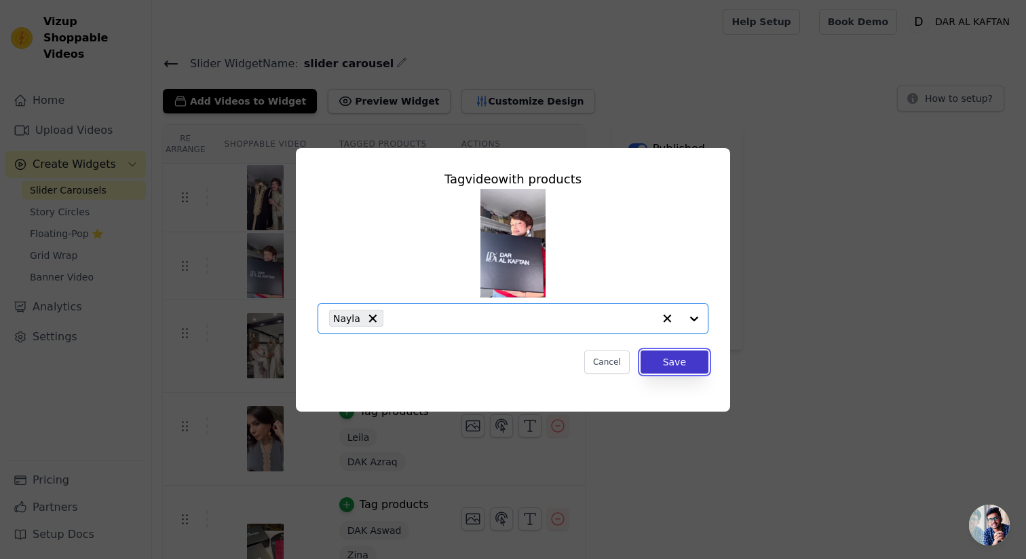
click at [678, 369] on button "Save" at bounding box center [675, 361] width 68 height 23
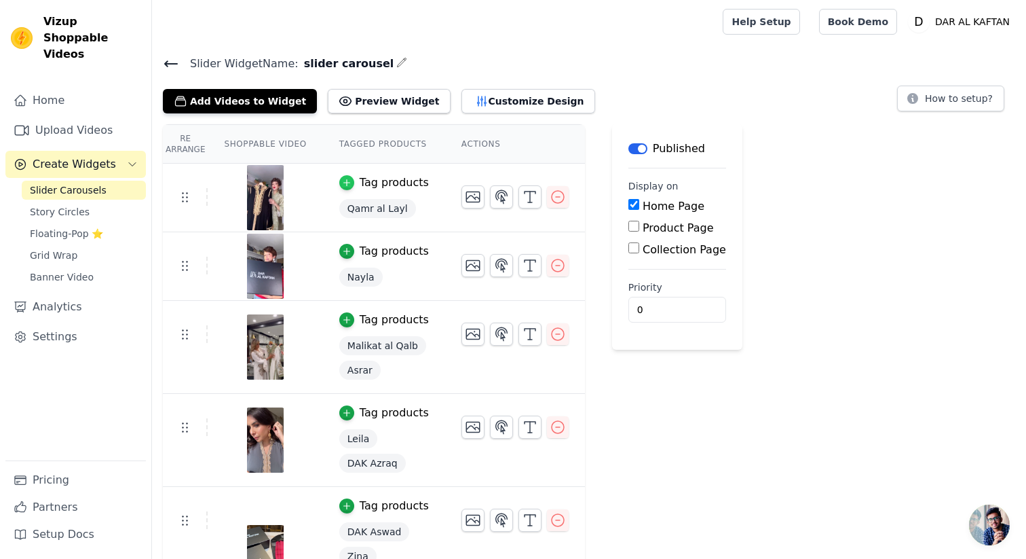
click at [348, 183] on icon "button" at bounding box center [347, 183] width 10 height 10
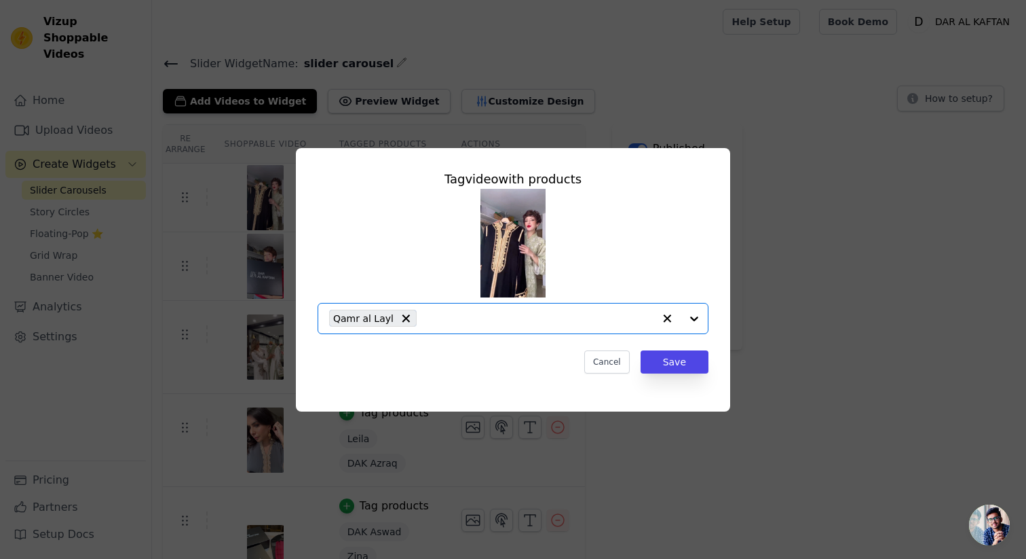
click at [496, 320] on input "text" at bounding box center [539, 318] width 230 height 16
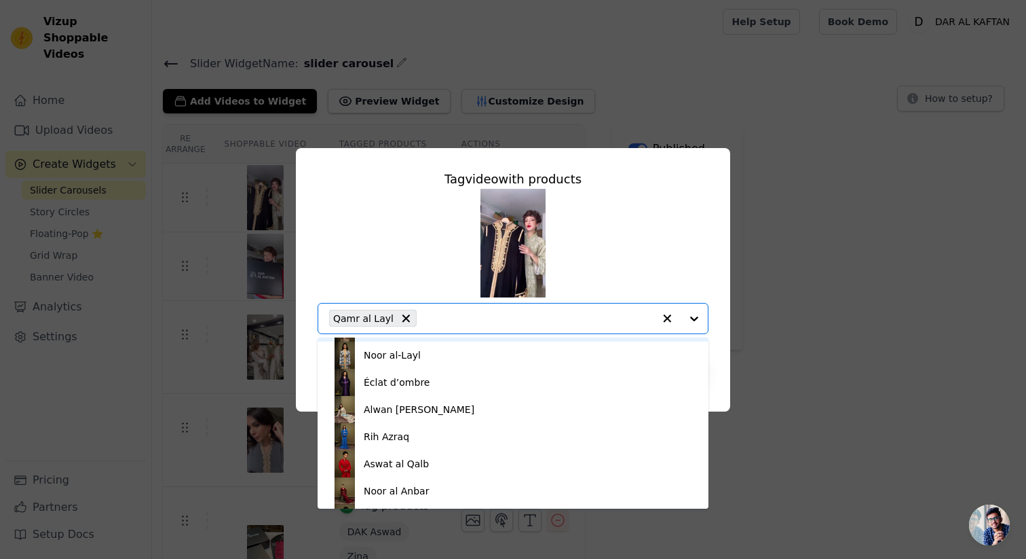
scroll to position [731, 0]
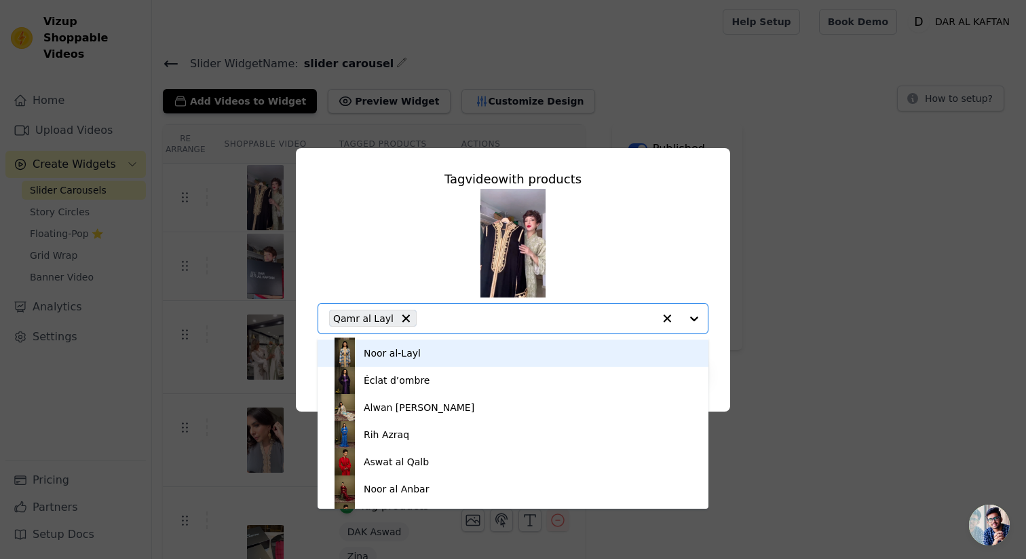
click at [697, 247] on div "Najwa- Dentelle d’Éternité [PERSON_NAME] [PERSON_NAME] [PERSON_NAME] Votre Tenu…" at bounding box center [513, 261] width 391 height 145
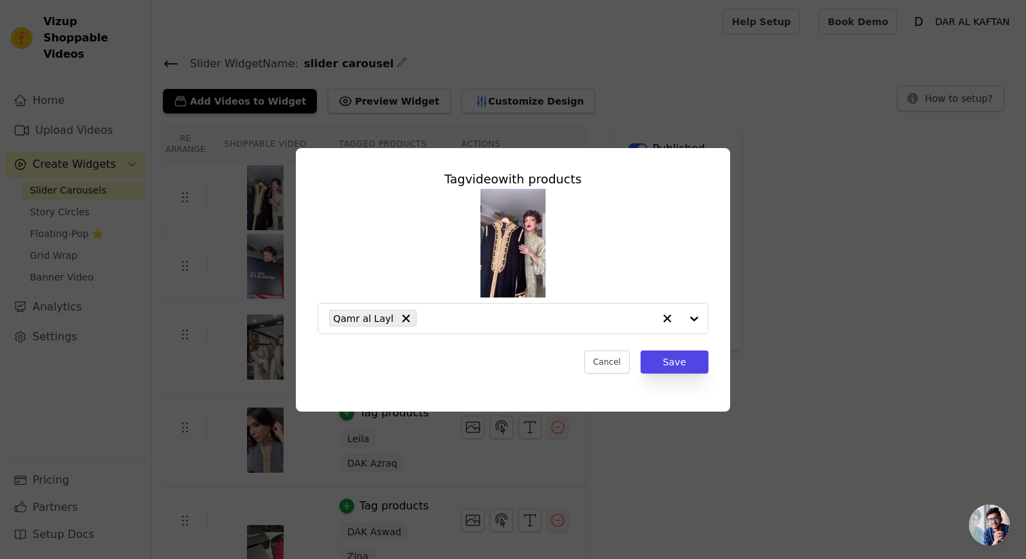
click at [813, 208] on div "Tag video with products Qamr al Layl Cancel Save" at bounding box center [513, 279] width 983 height 307
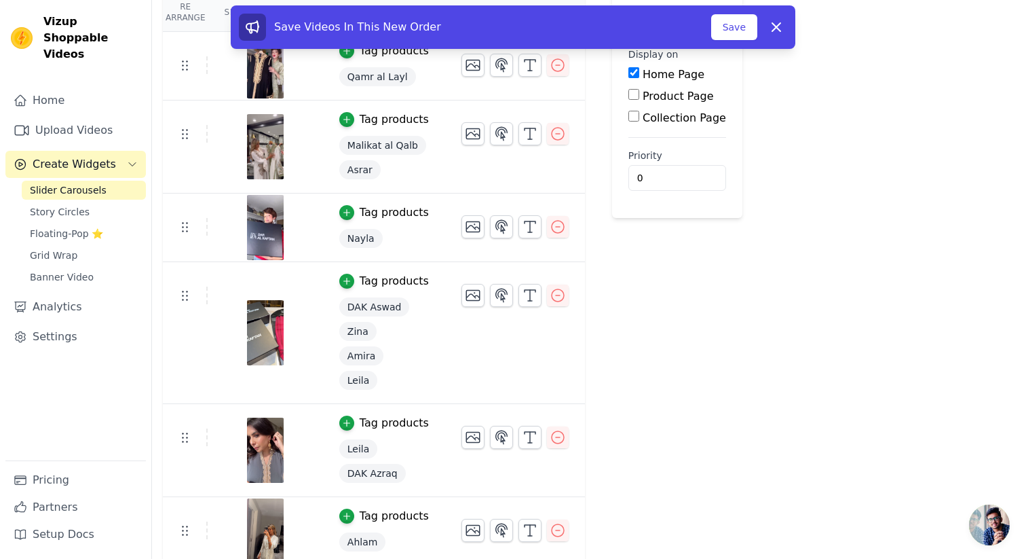
scroll to position [138, 0]
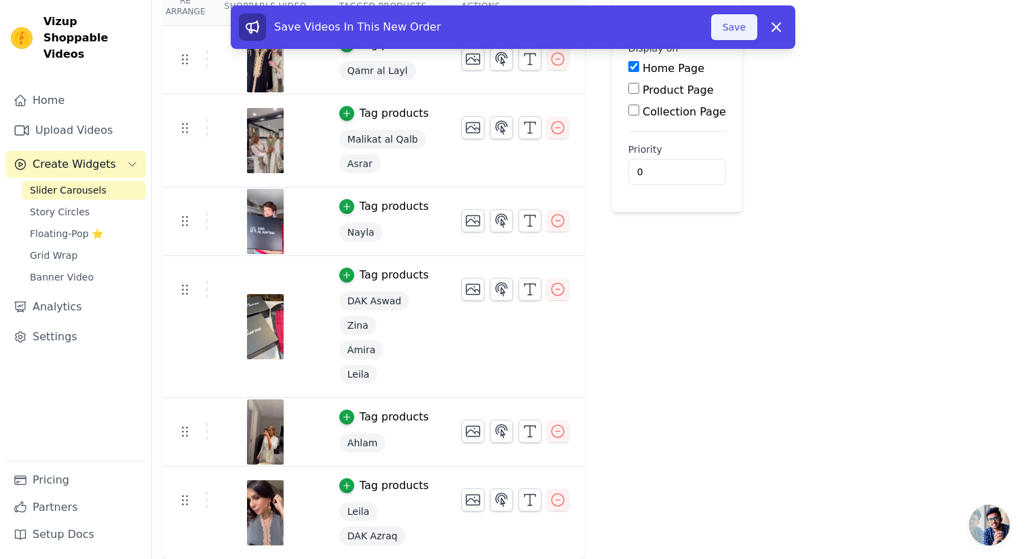
click at [738, 28] on button "Save" at bounding box center [734, 27] width 46 height 26
